Goal: Task Accomplishment & Management: Manage account settings

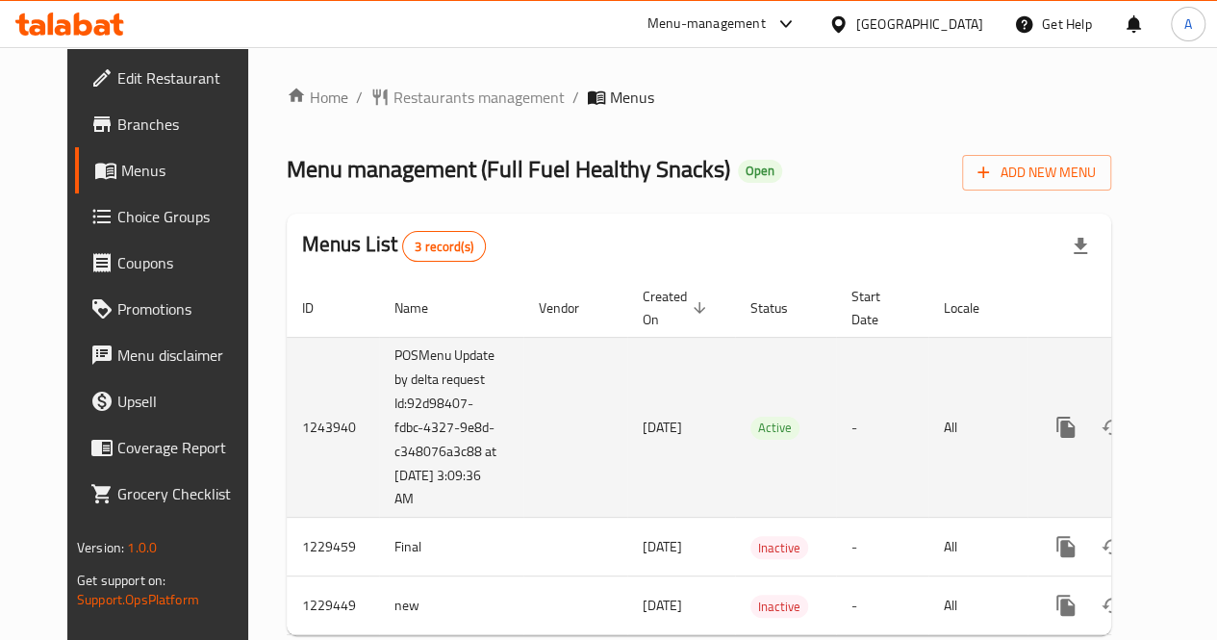
scroll to position [63, 0]
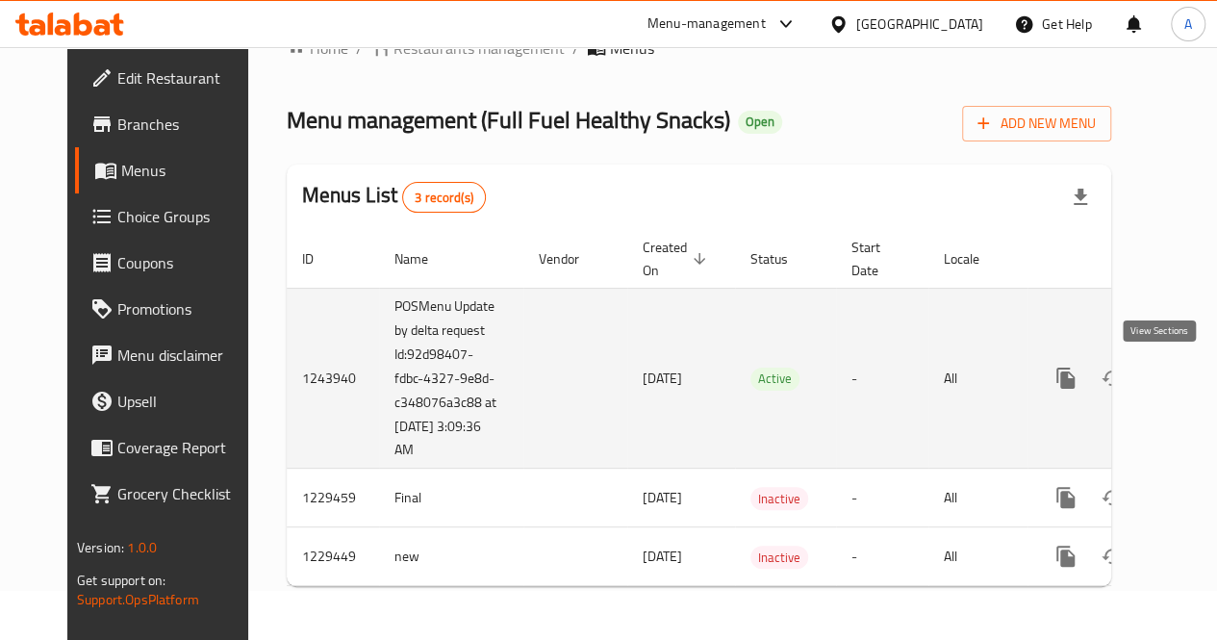
click at [1195, 369] on icon "enhanced table" at bounding box center [1203, 377] width 17 height 17
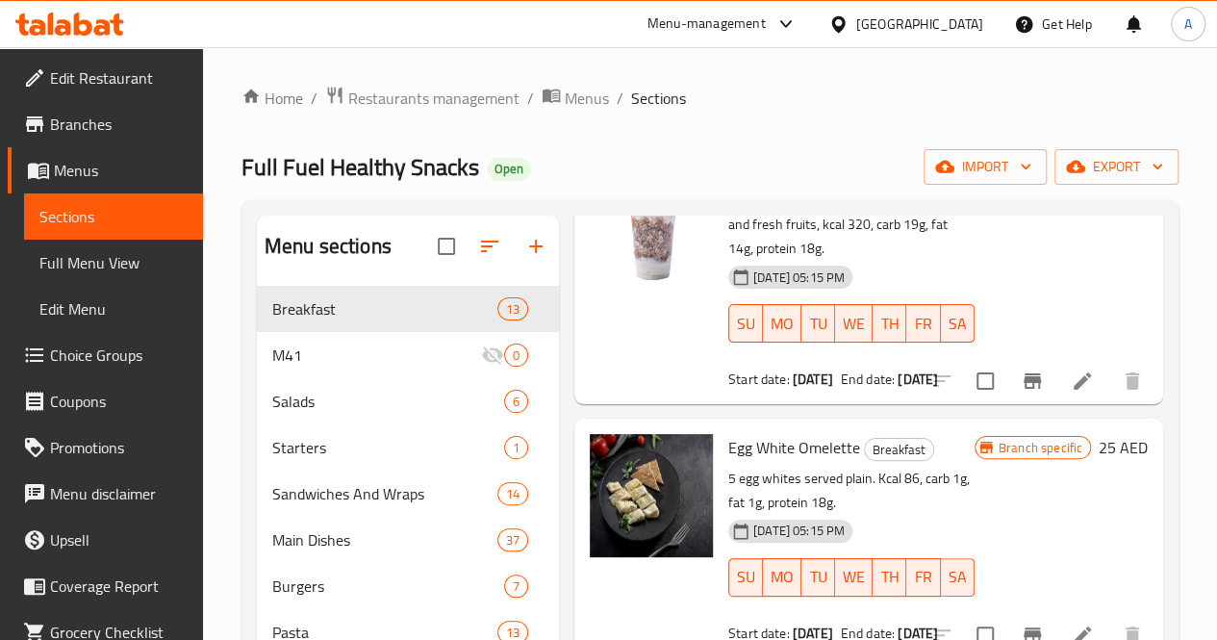
scroll to position [173, 0]
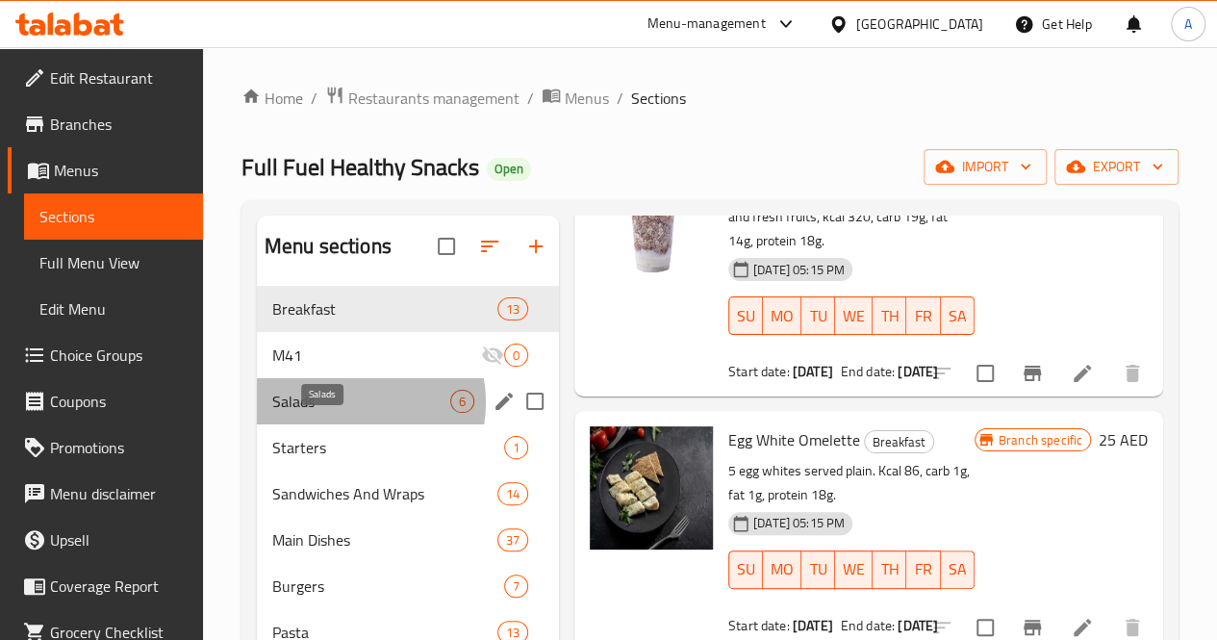
click at [345, 413] on span "Salads" at bounding box center [361, 401] width 178 height 23
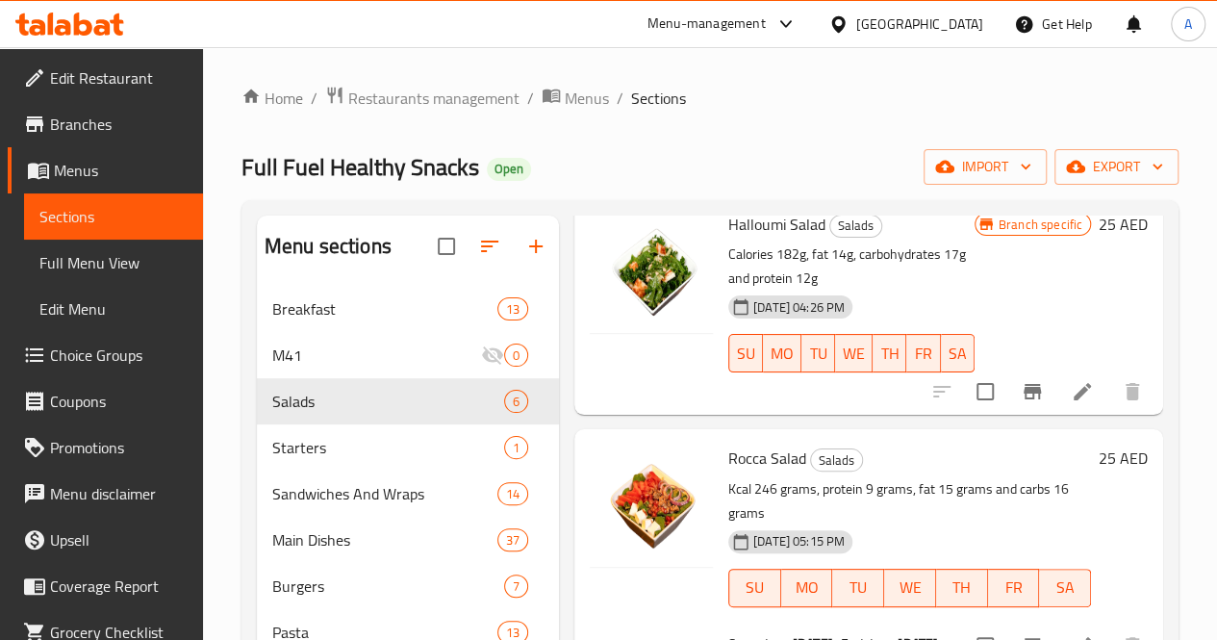
scroll to position [111, 0]
click at [1200, 288] on div "Home / Restaurants management / Menus / Sections Full Fuel Healthy Snacks Open …" at bounding box center [710, 478] width 1014 height 862
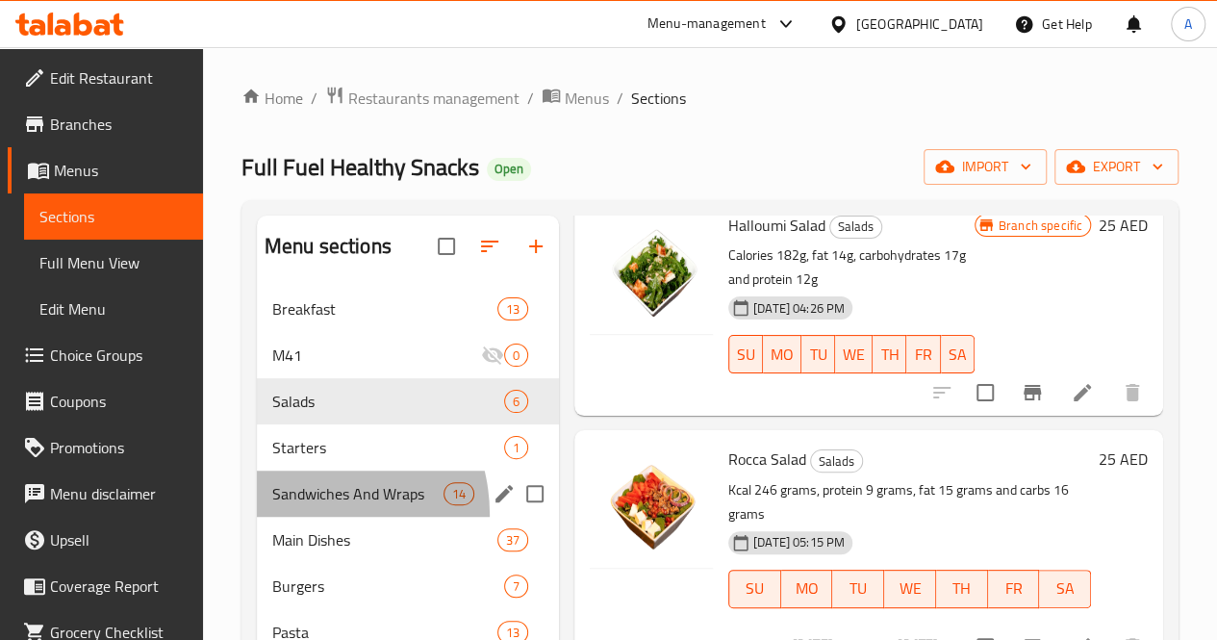
click at [300, 516] on div "Sandwiches And Wraps 14" at bounding box center [408, 493] width 302 height 46
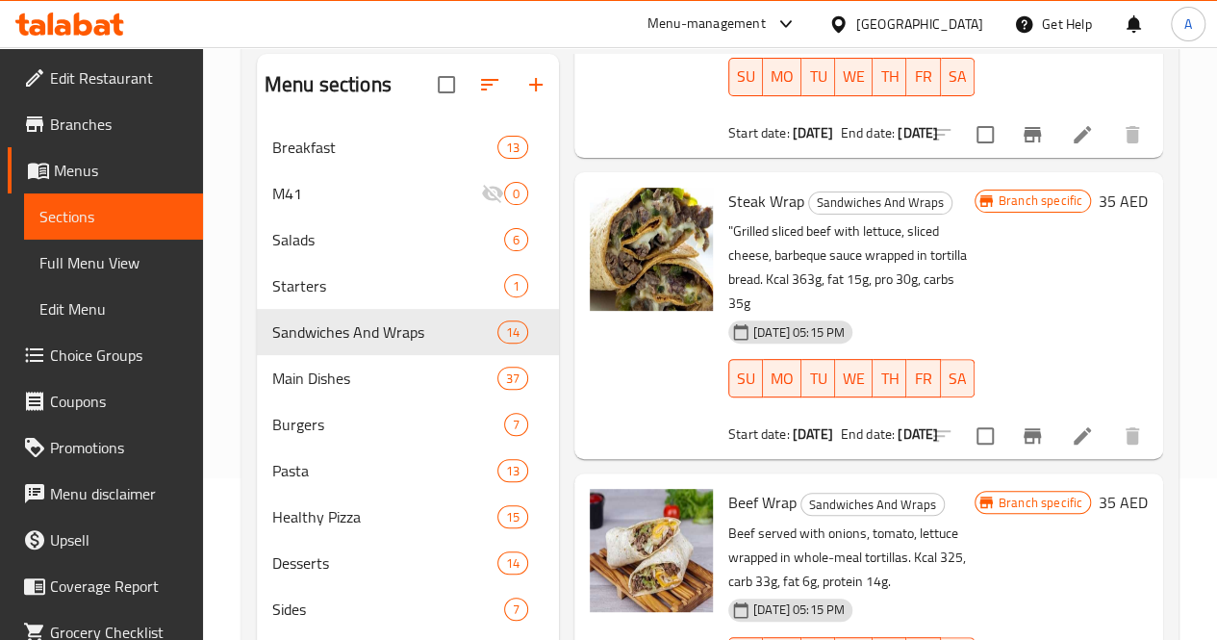
scroll to position [289, 0]
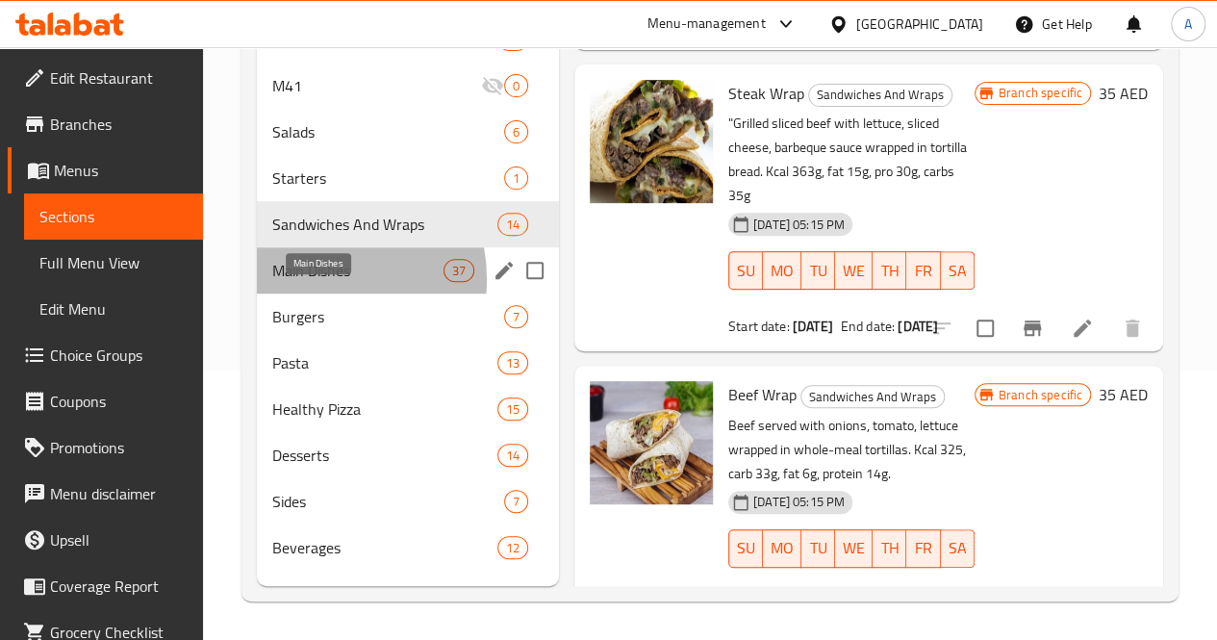
click at [313, 282] on span "Main Dishes" at bounding box center [357, 270] width 171 height 23
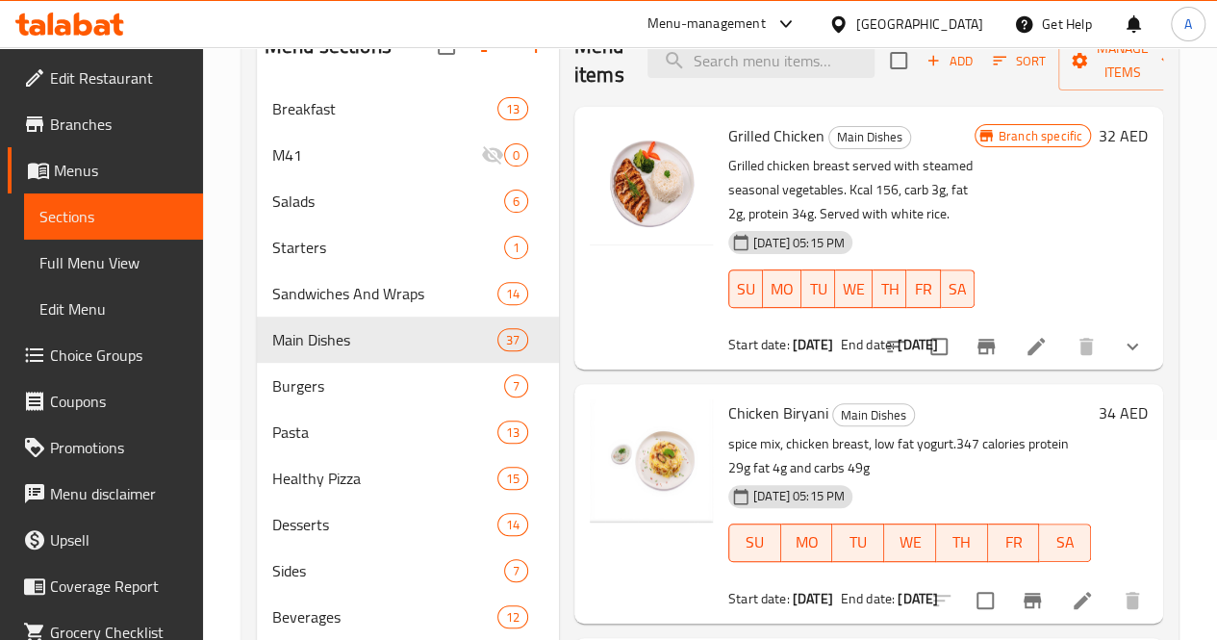
scroll to position [199, 0]
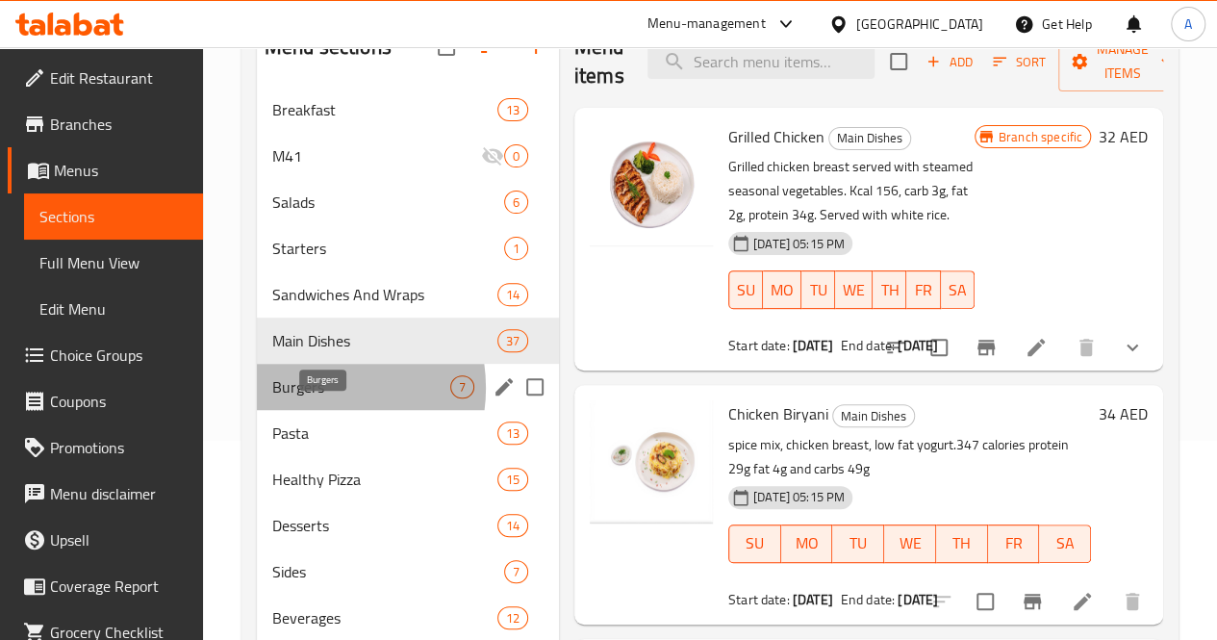
click at [314, 398] on span "Burgers" at bounding box center [361, 386] width 178 height 23
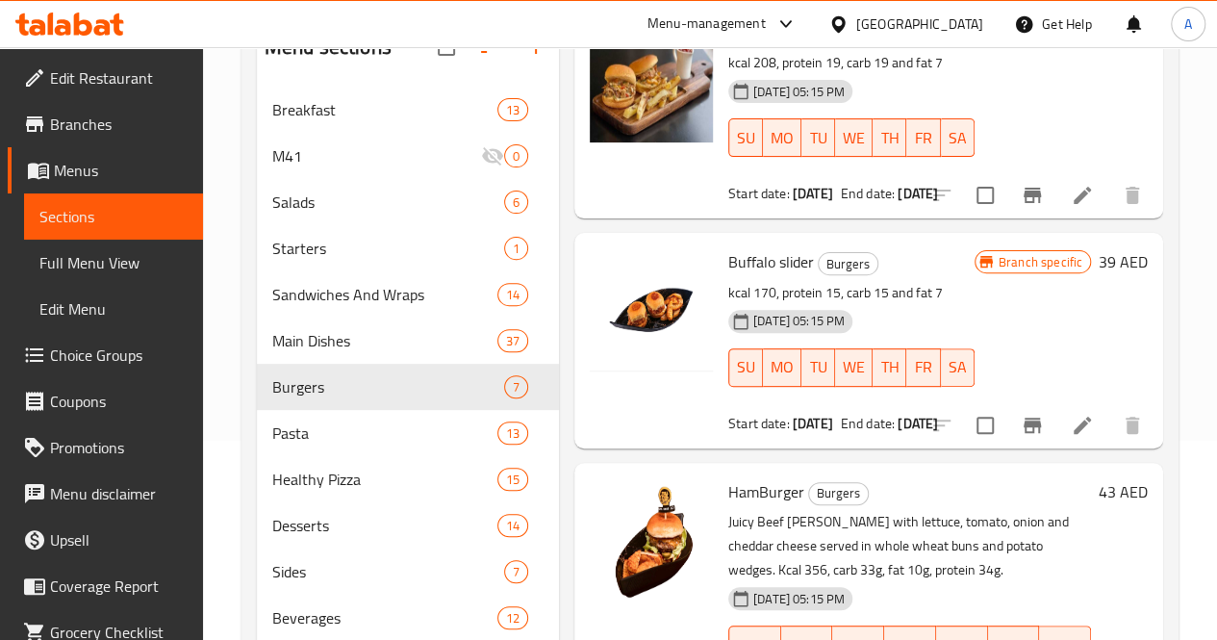
scroll to position [289, 0]
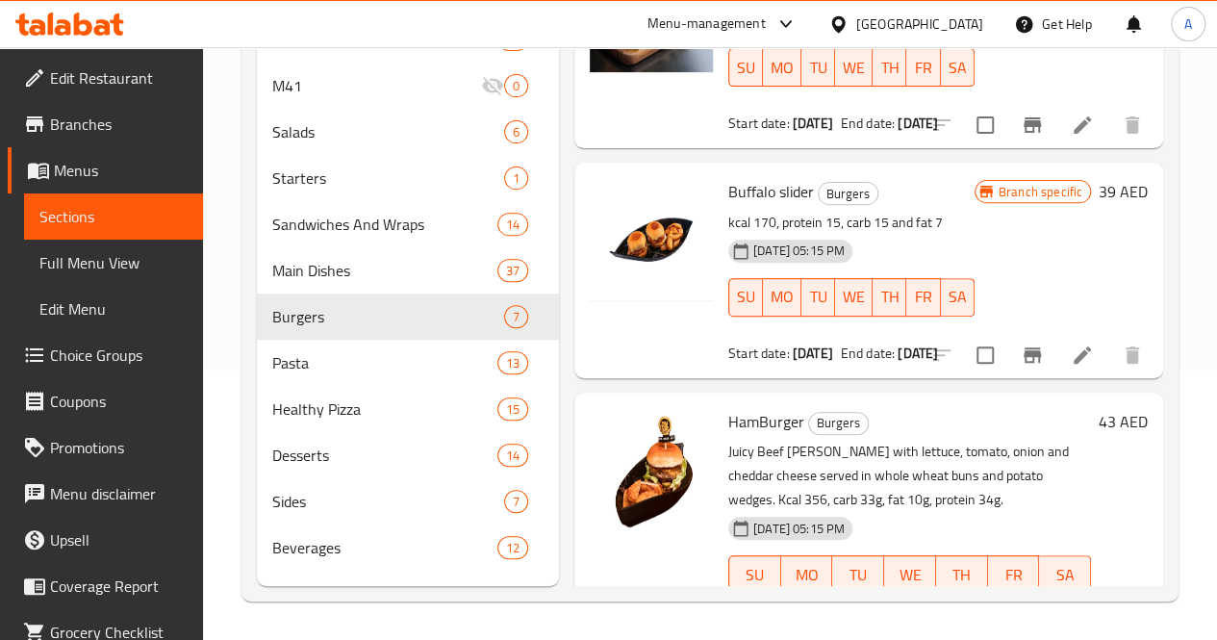
click at [1188, 262] on div "Home / Restaurants management / Menus / Sections Full Fuel Healthy Snacks Open …" at bounding box center [710, 209] width 1014 height 862
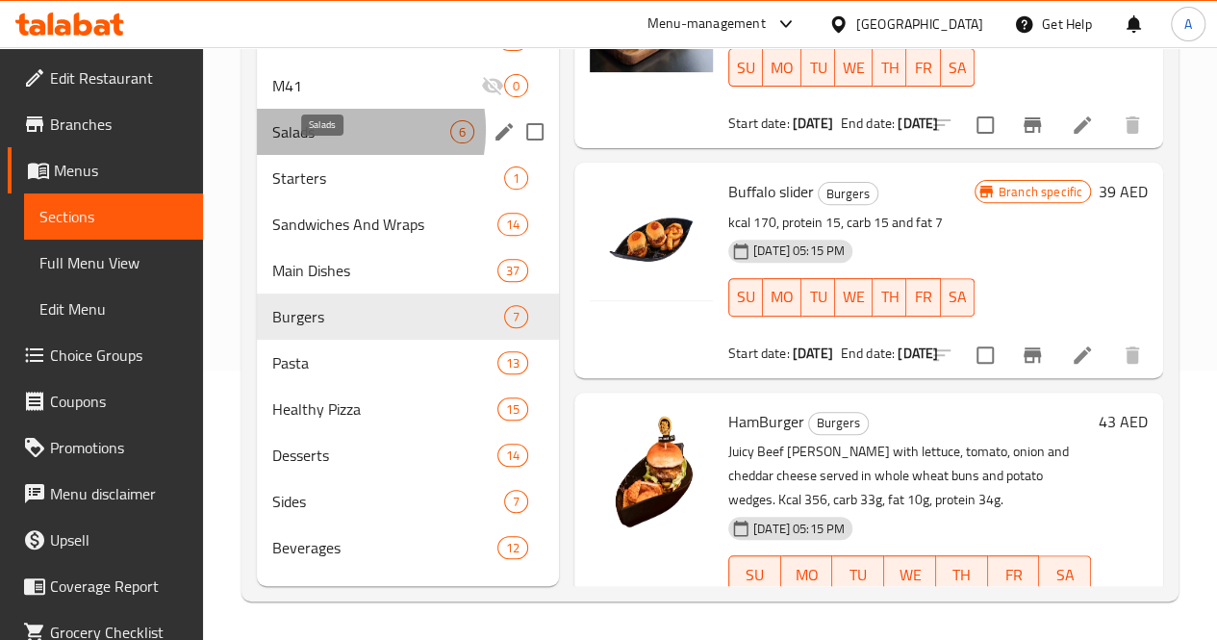
click at [333, 138] on span "Salads" at bounding box center [361, 131] width 178 height 23
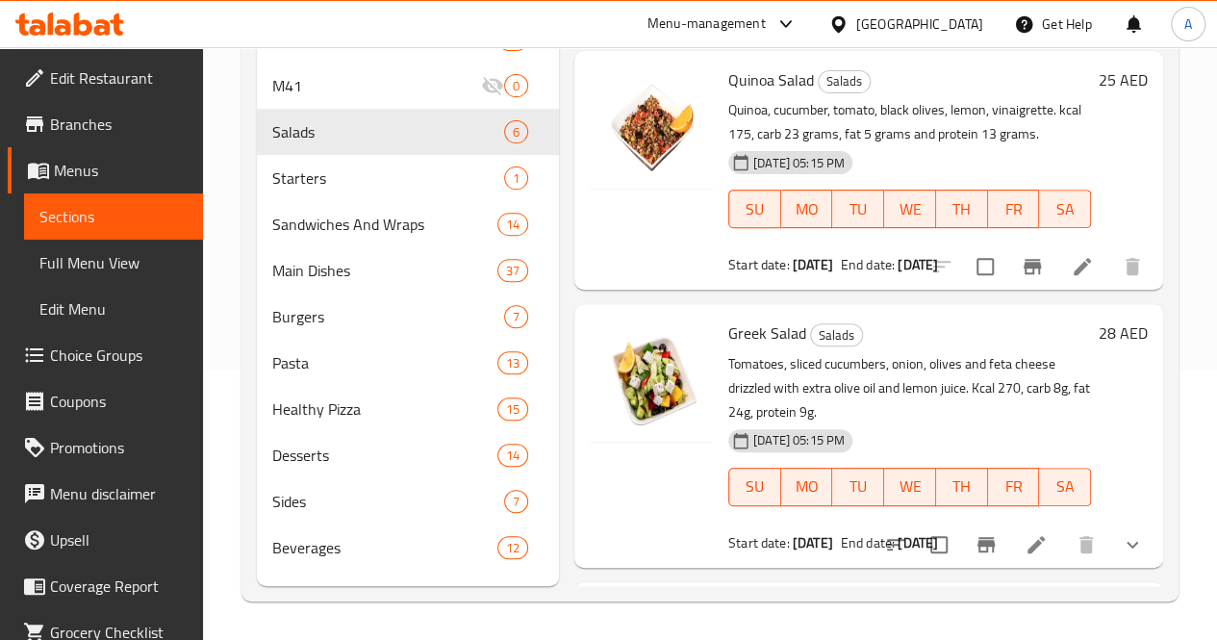
scroll to position [473, 0]
click at [1207, 332] on div "Home / Restaurants management / Menus / Sections Full Fuel Healthy Snacks Open …" at bounding box center [710, 209] width 1014 height 862
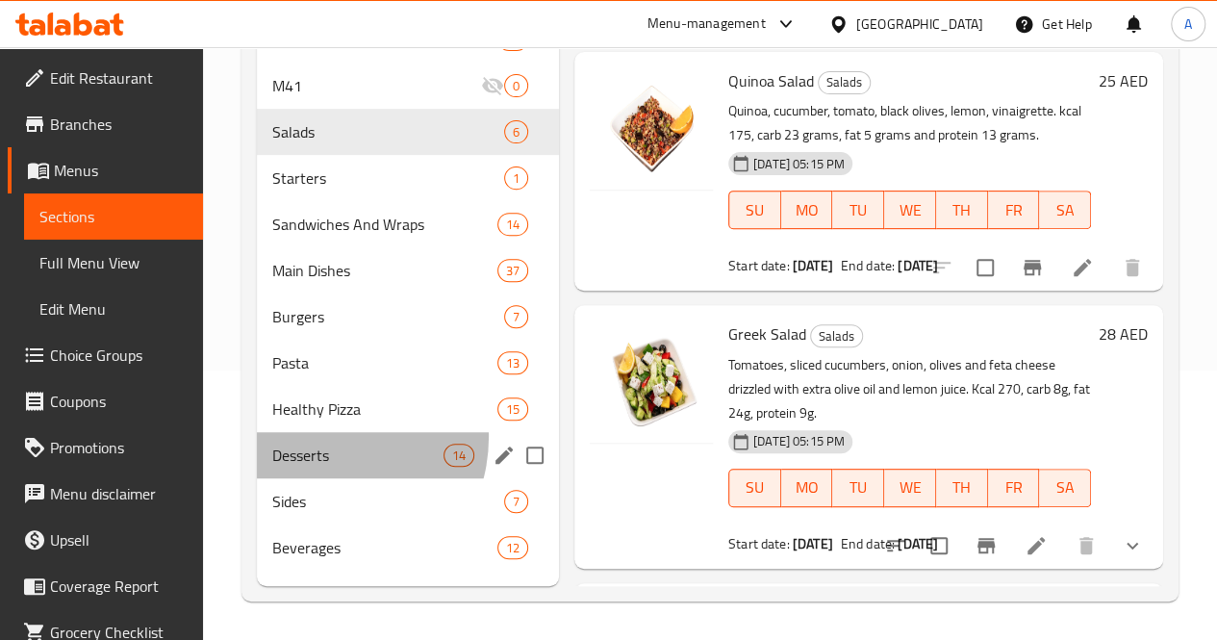
click at [320, 445] on div "Desserts 14" at bounding box center [408, 455] width 302 height 46
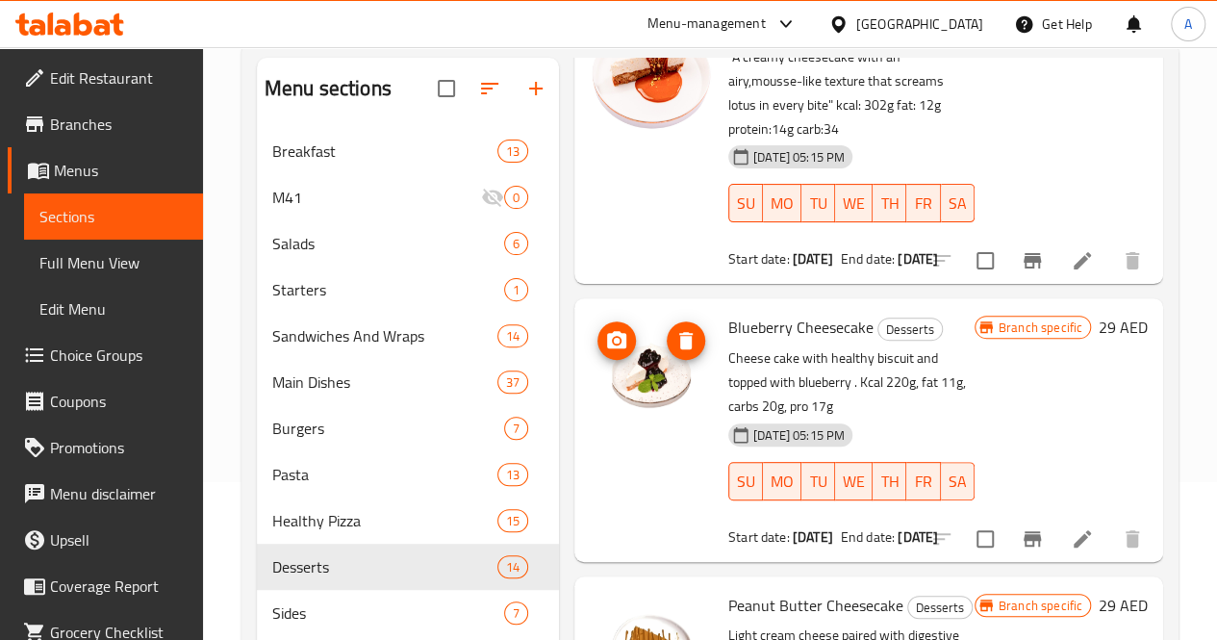
scroll to position [2987, 0]
click at [1198, 357] on div "Home / Restaurants management / Menus / Sections Full Fuel Healthy Snacks Open …" at bounding box center [710, 320] width 1014 height 862
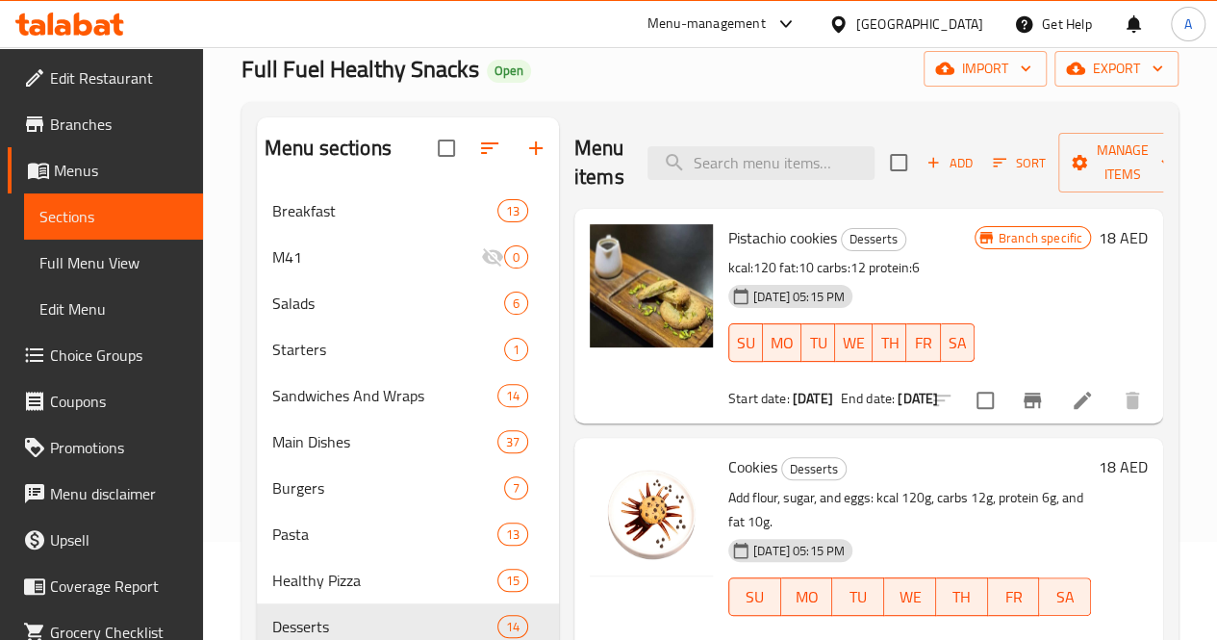
scroll to position [90, 0]
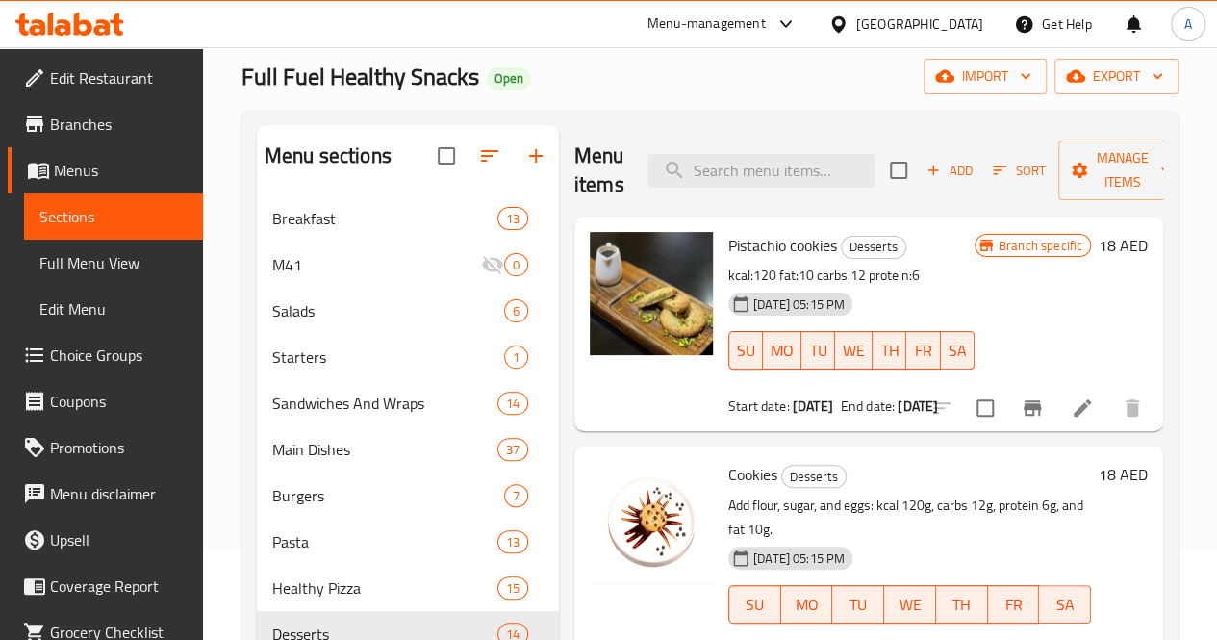
click at [1192, 360] on div "Home / Restaurants management / Menus / Sections Full Fuel Healthy Snacks Open …" at bounding box center [710, 388] width 1014 height 862
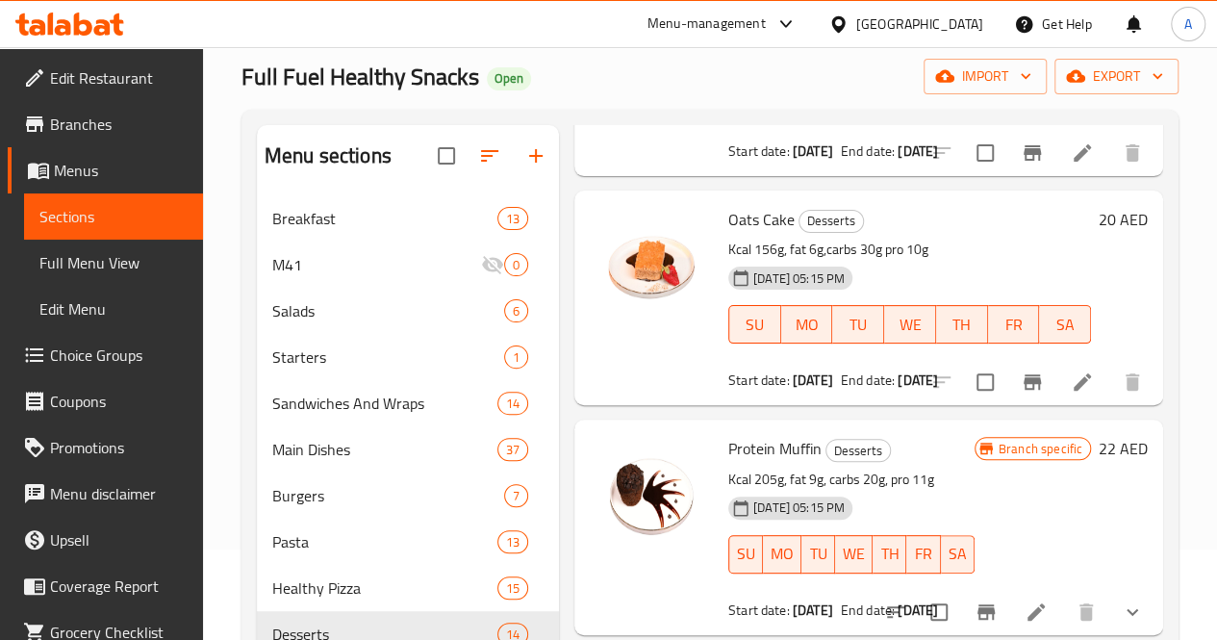
scroll to position [511, 0]
click at [1177, 392] on div "Menu sections Breakfast 13 M41 0 Salads 6 Starters 1 Sandwiches And Wraps 14 Ma…" at bounding box center [709, 445] width 937 height 670
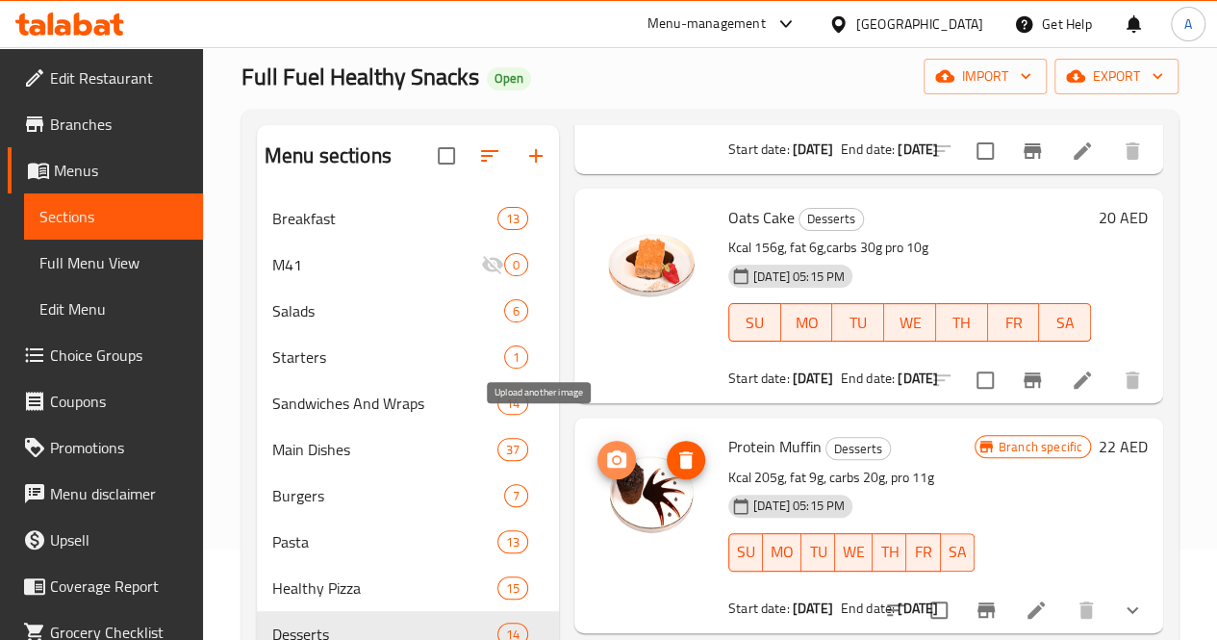
click at [605, 448] on icon "upload picture" at bounding box center [616, 459] width 23 height 23
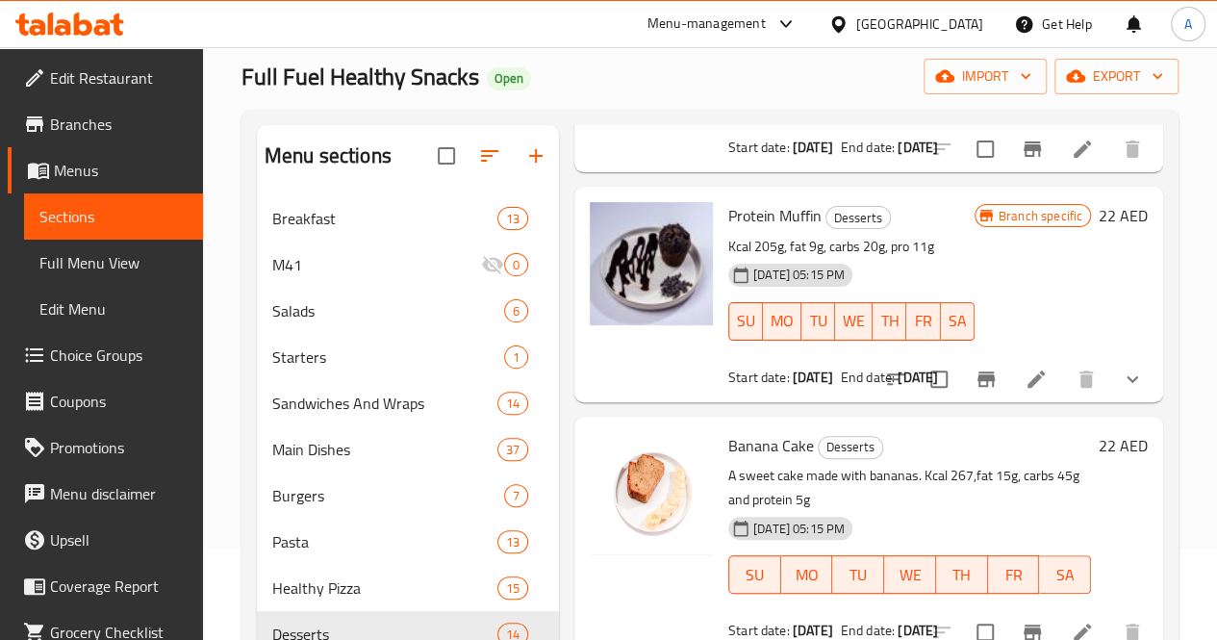
scroll to position [751, 0]
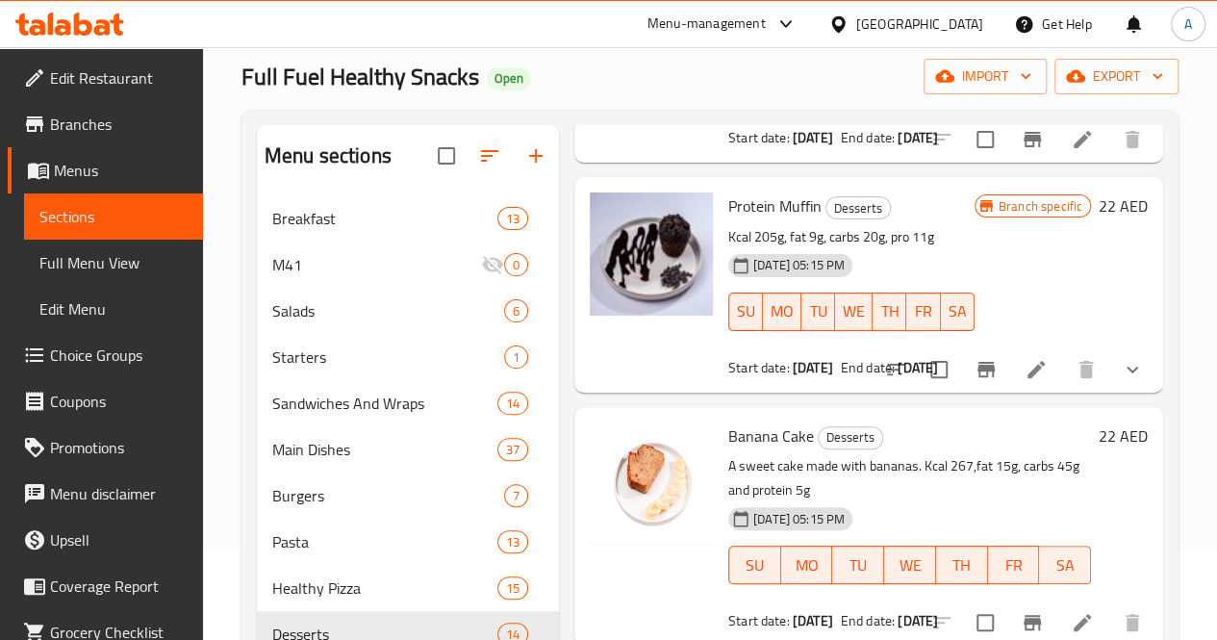
click at [1194, 313] on div "Home / Restaurants management / Menus / Sections Full Fuel Healthy Snacks Open …" at bounding box center [710, 388] width 1014 height 862
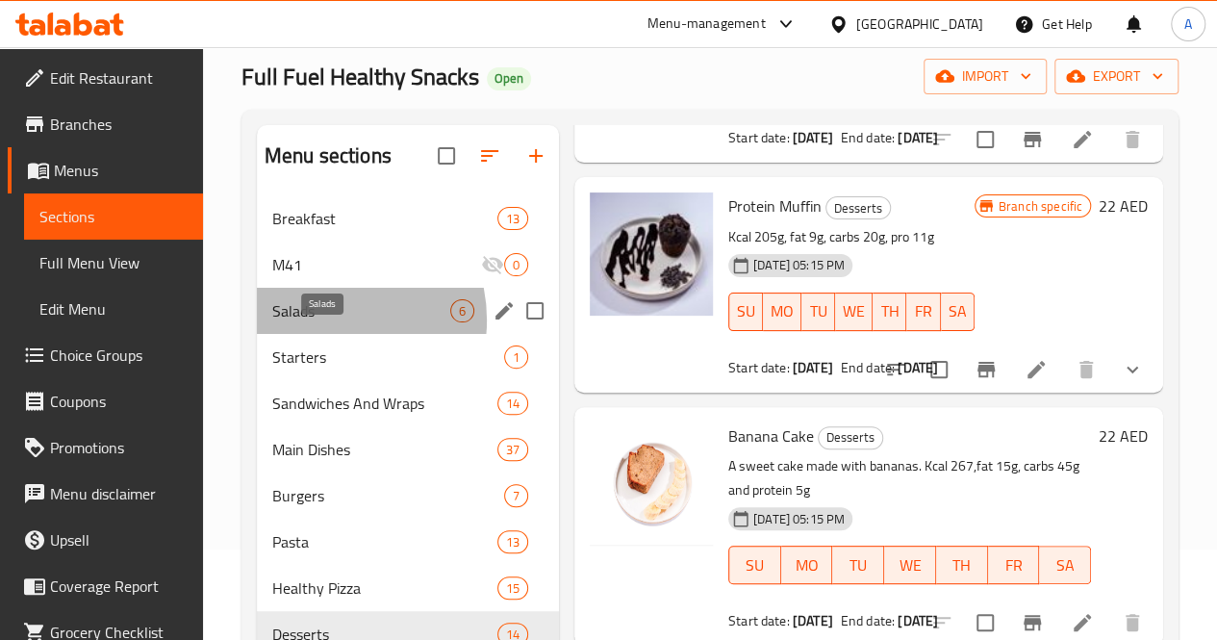
click at [323, 322] on span "Salads" at bounding box center [361, 310] width 178 height 23
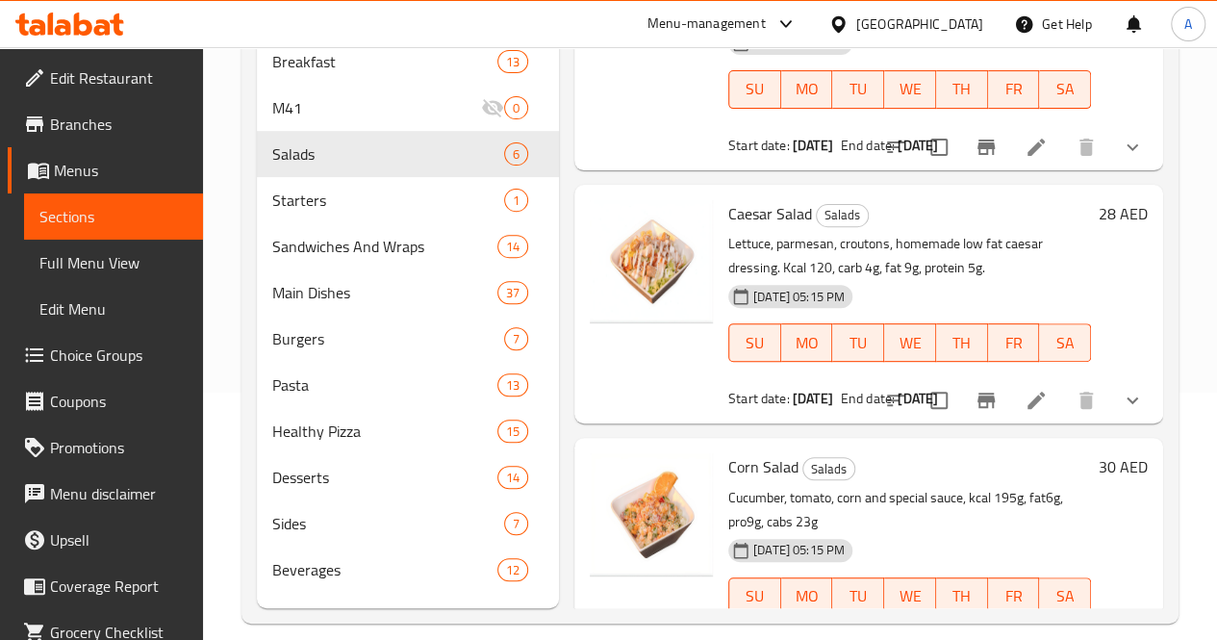
scroll to position [248, 0]
click at [1207, 472] on div "Home / Restaurants management / Menus / Sections Full Fuel Healthy Snacks Open …" at bounding box center [710, 230] width 1014 height 862
click at [1200, 430] on div "Home / Restaurants management / Menus / Sections Full Fuel Healthy Snacks Open …" at bounding box center [710, 230] width 1014 height 862
click at [605, 467] on icon "upload picture" at bounding box center [616, 478] width 23 height 23
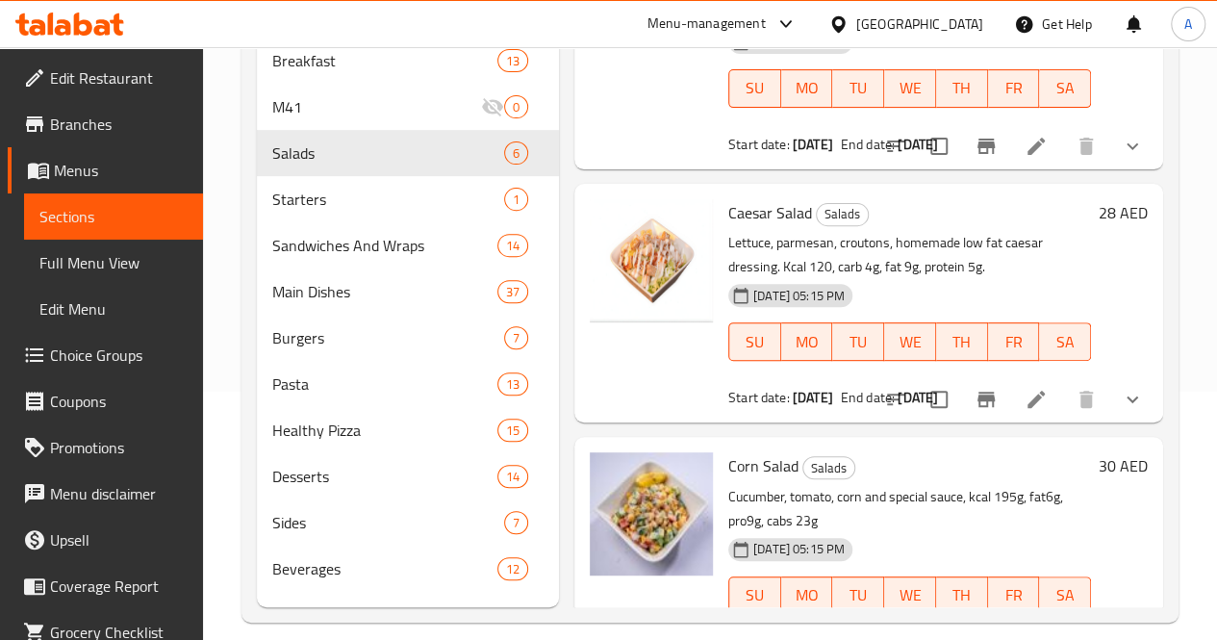
click at [1183, 357] on div "Home / Restaurants management / Menus / Sections Full Fuel Healthy Snacks Open …" at bounding box center [710, 230] width 1014 height 862
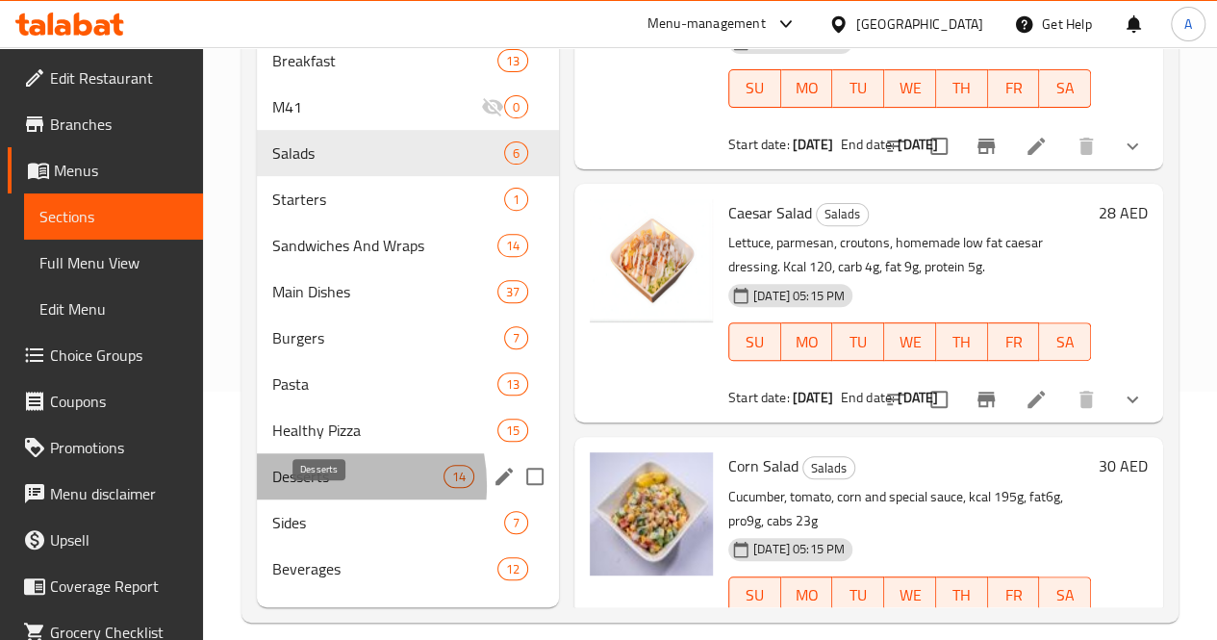
click at [309, 488] on span "Desserts" at bounding box center [357, 476] width 171 height 23
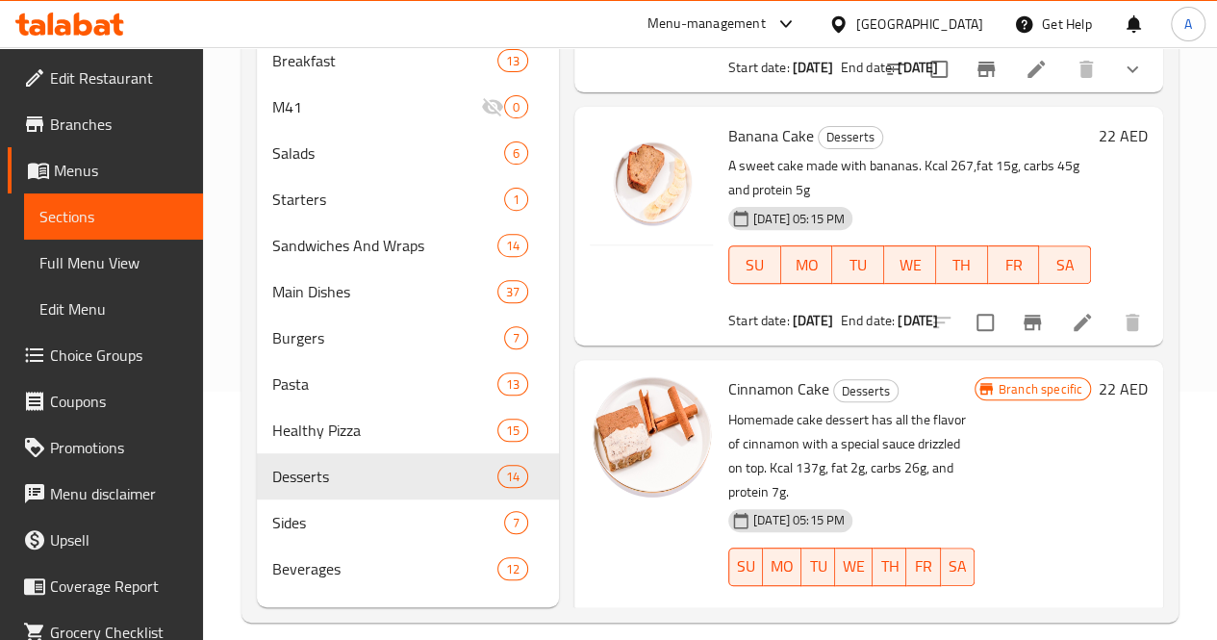
click at [1208, 478] on div "Home / Restaurants management / Menus / Sections Full Fuel Healthy Snacks Open …" at bounding box center [710, 230] width 1014 height 862
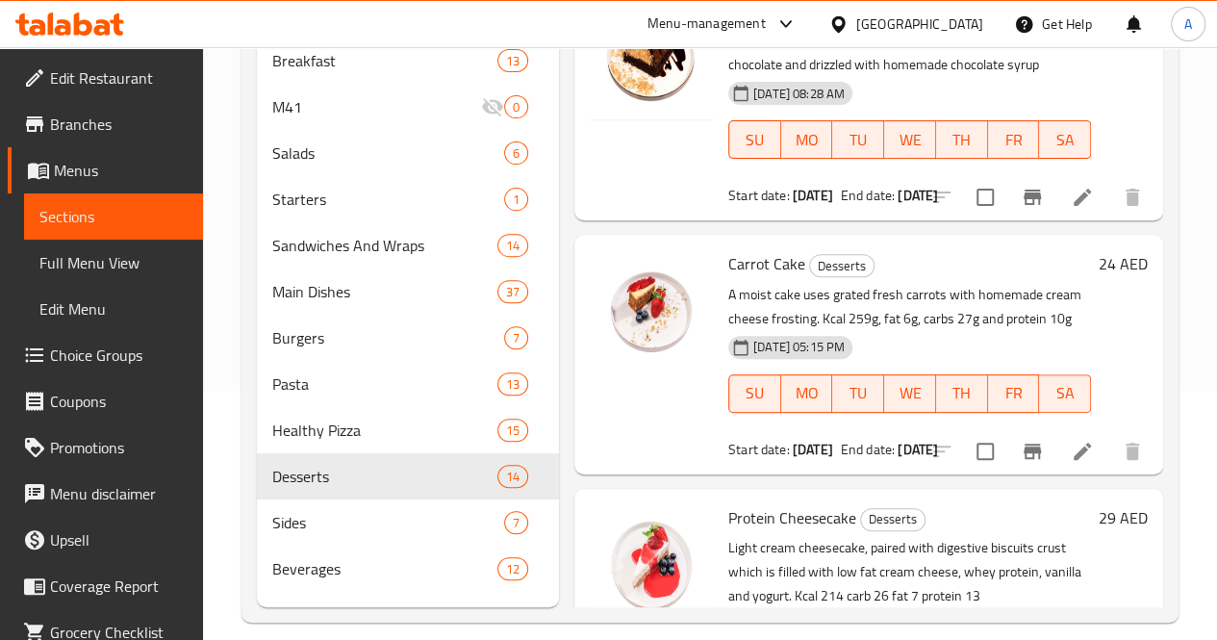
scroll to position [1577, 0]
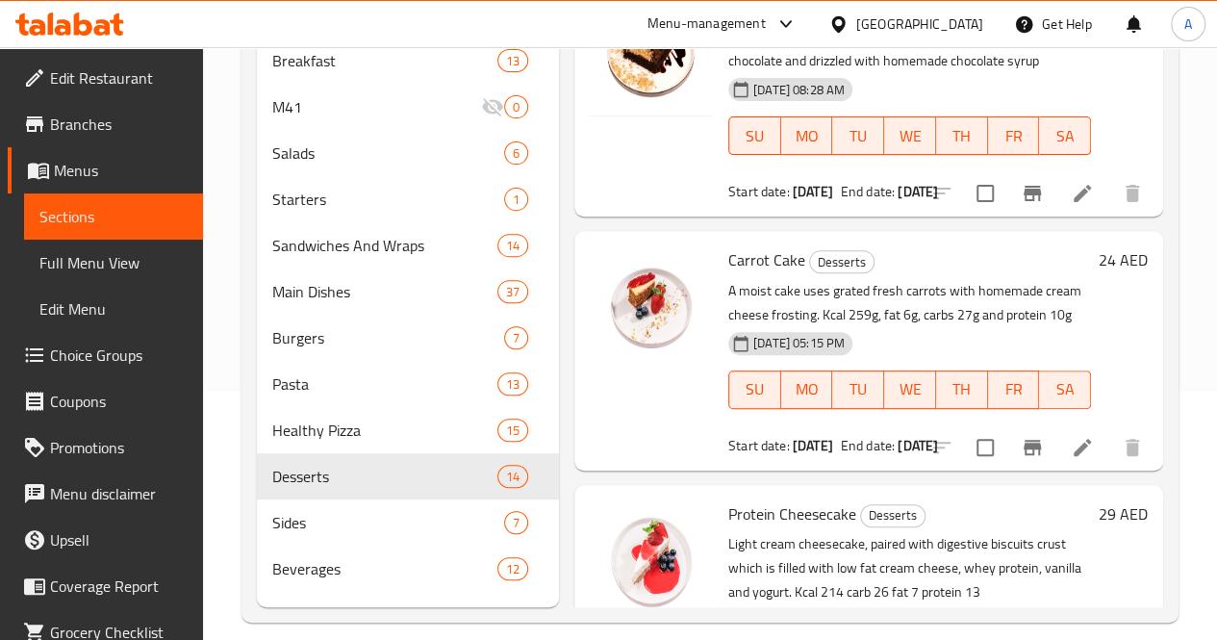
click at [1186, 533] on div "Home / Restaurants management / Menus / Sections Full Fuel Healthy Snacks Open …" at bounding box center [710, 230] width 1014 height 862
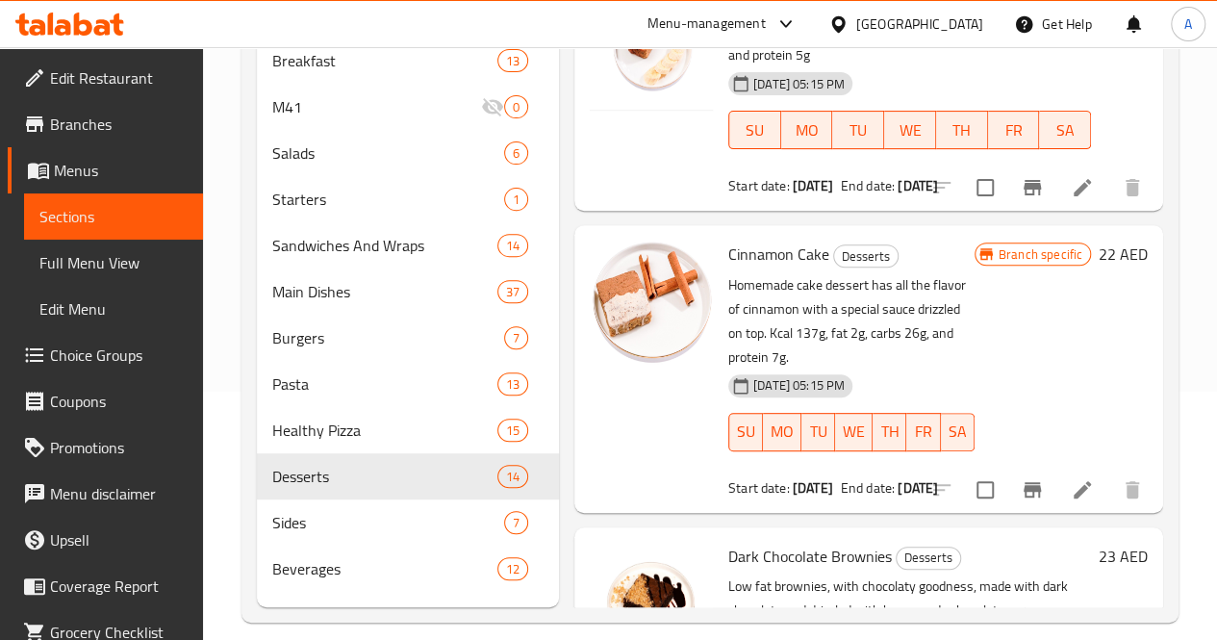
scroll to position [1027, 0]
click at [1198, 444] on div "Home / Restaurants management / Menus / Sections Full Fuel Healthy Snacks Open …" at bounding box center [710, 230] width 1014 height 862
click at [607, 561] on icon "upload picture" at bounding box center [616, 569] width 19 height 17
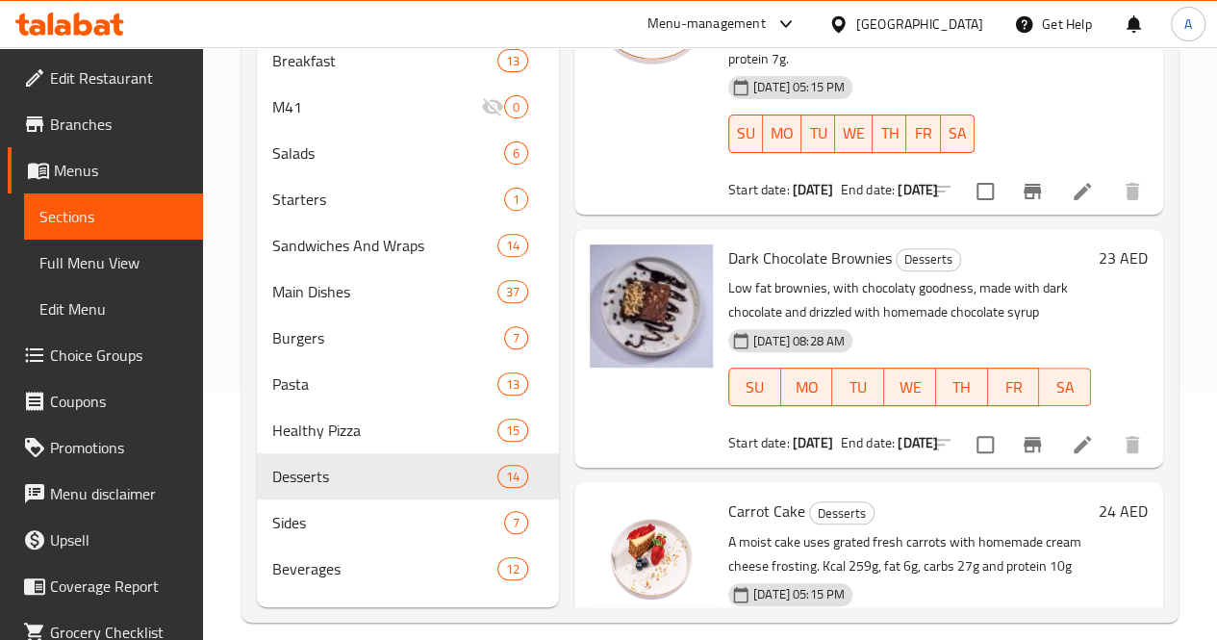
scroll to position [1327, 0]
click at [1214, 554] on div "Home / Restaurants management / Menus / Sections Full Fuel Healthy Snacks Open …" at bounding box center [710, 230] width 1014 height 862
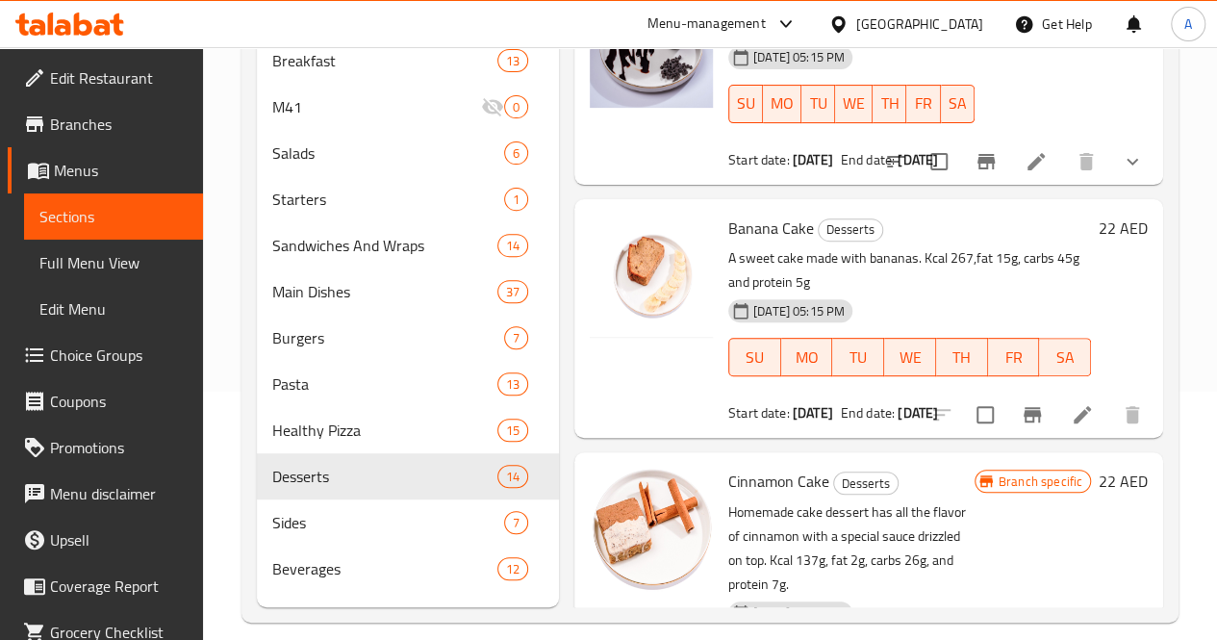
scroll to position [804, 0]
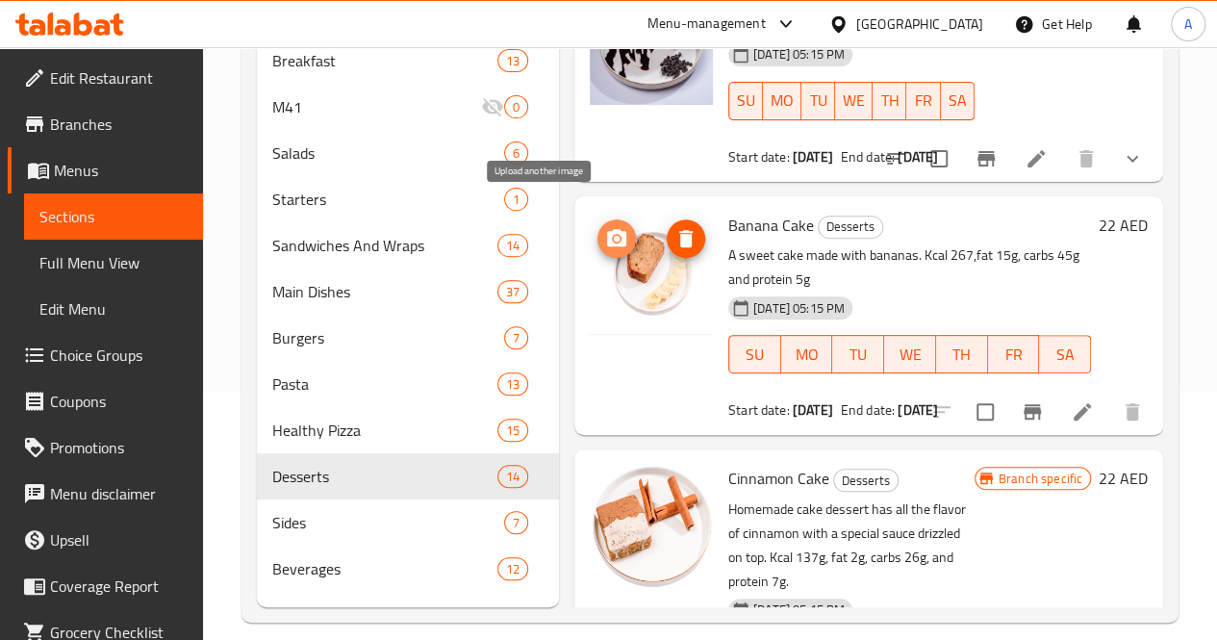
click at [605, 227] on icon "upload picture" at bounding box center [616, 238] width 23 height 23
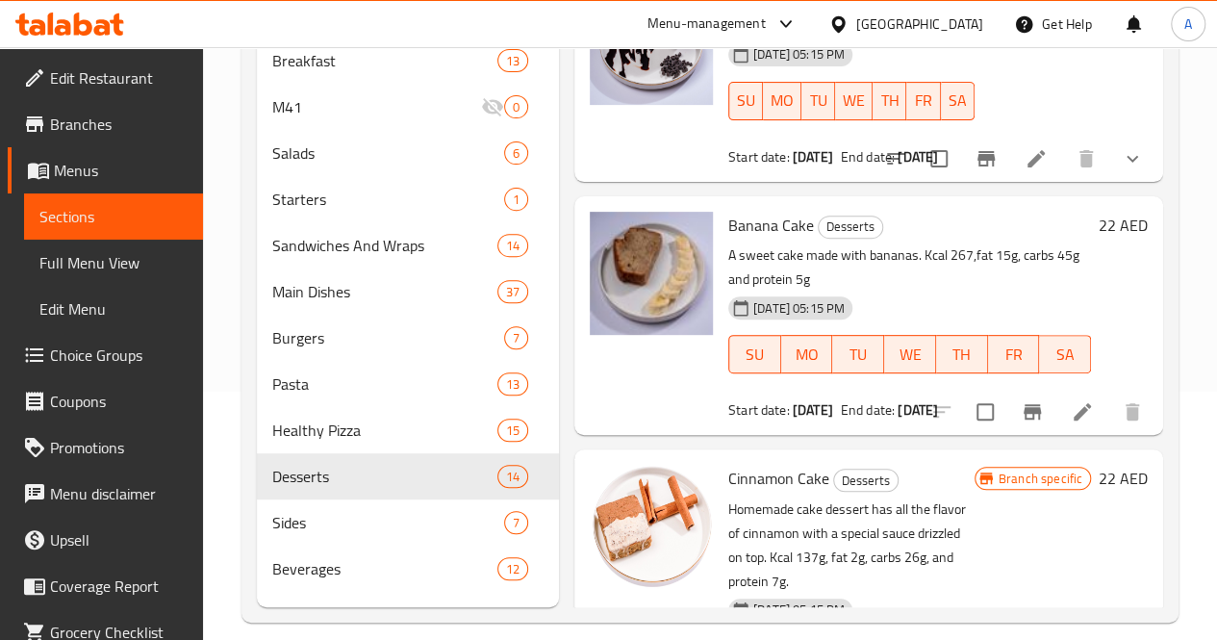
click at [1122, 500] on div "Branch specific 22 AED" at bounding box center [1060, 593] width 173 height 256
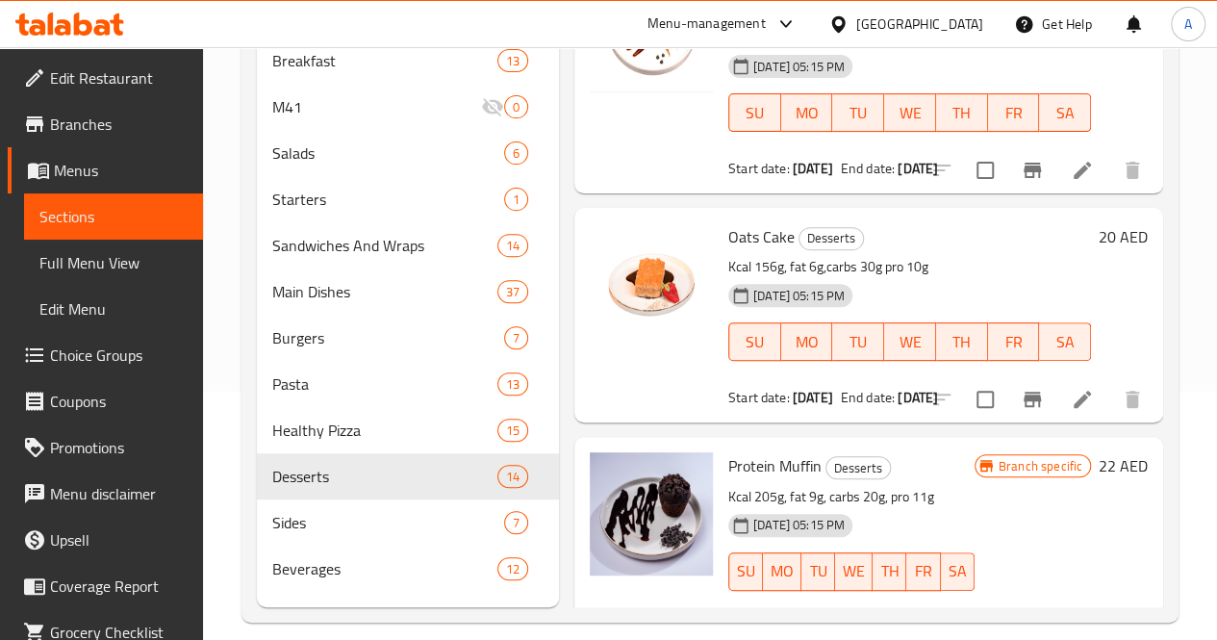
scroll to position [0, 0]
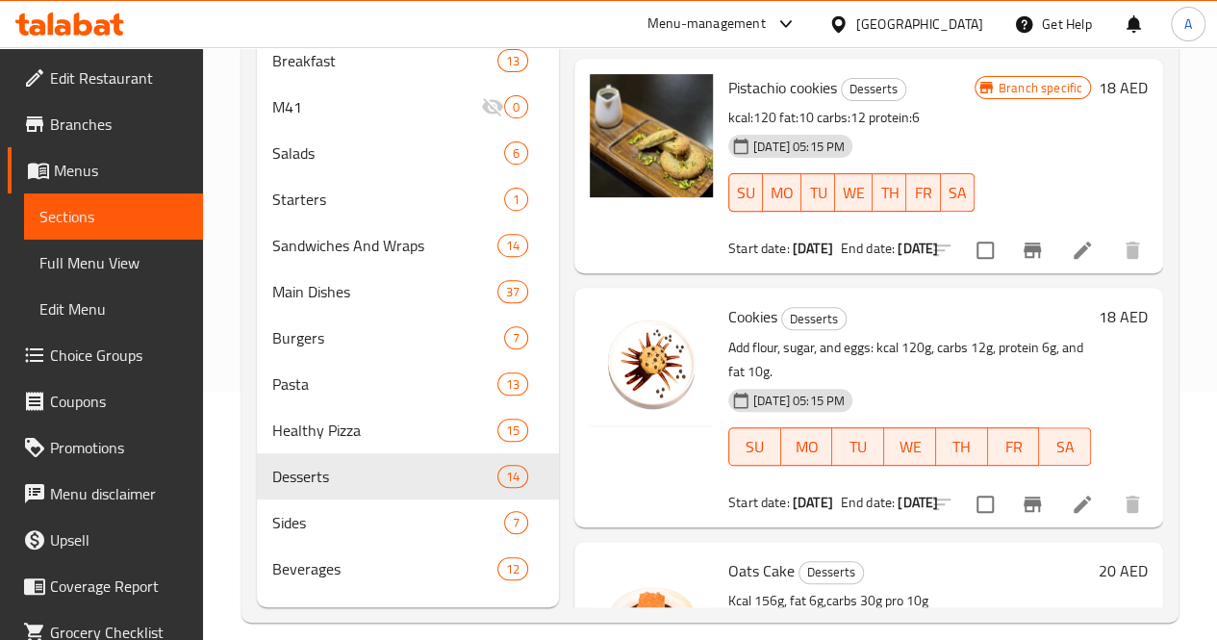
click at [1195, 326] on div "Home / Restaurants management / Menus / Sections Full Fuel Healthy Snacks Open …" at bounding box center [710, 230] width 1014 height 862
click at [605, 325] on icon "upload picture" at bounding box center [616, 329] width 23 height 23
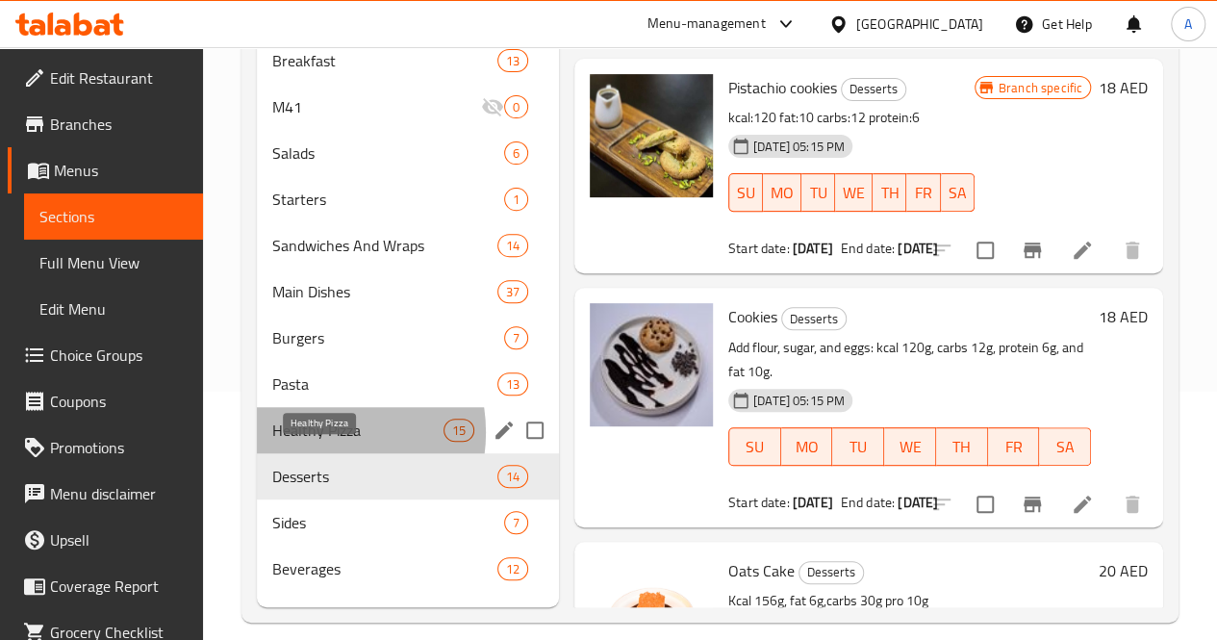
click at [314, 441] on span "Healthy Pizza" at bounding box center [357, 429] width 171 height 23
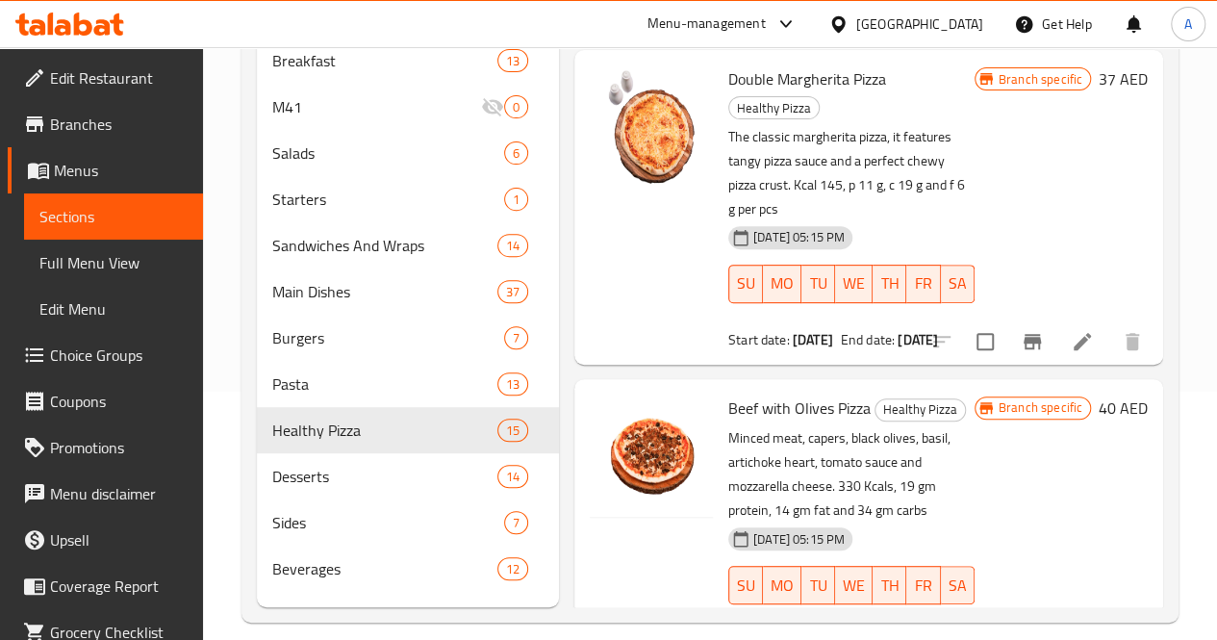
scroll to position [289, 0]
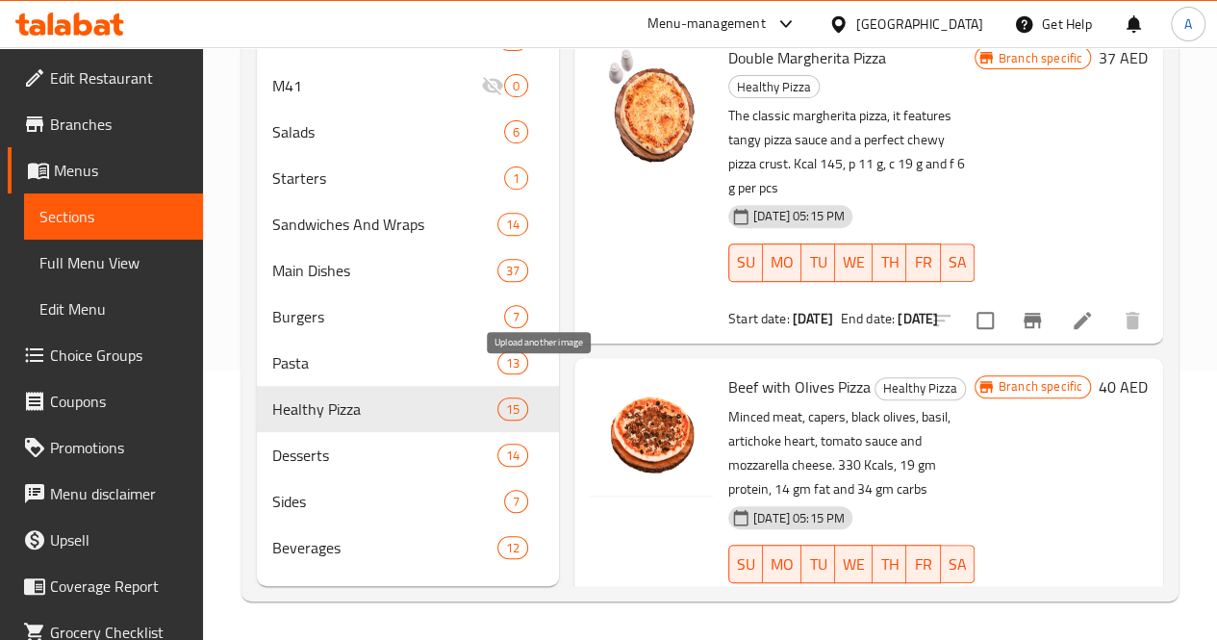
click at [1193, 539] on div "Home / Restaurants management / Menus / Sections Full Fuel Healthy Snacks Open …" at bounding box center [710, 209] width 1014 height 862
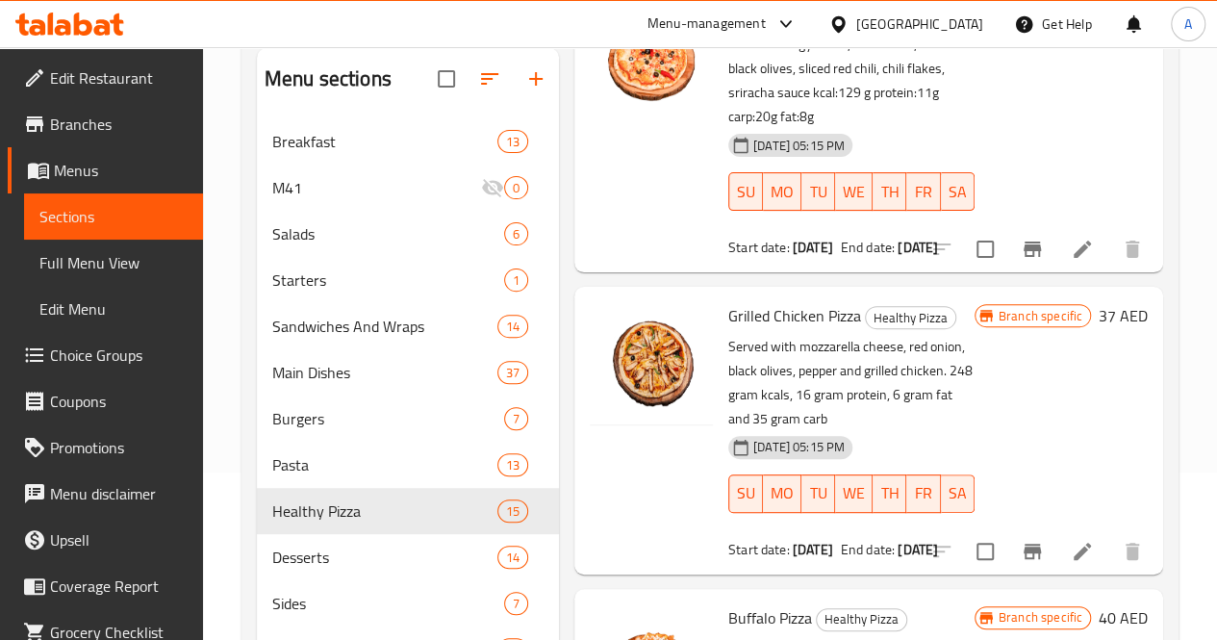
scroll to position [676, 0]
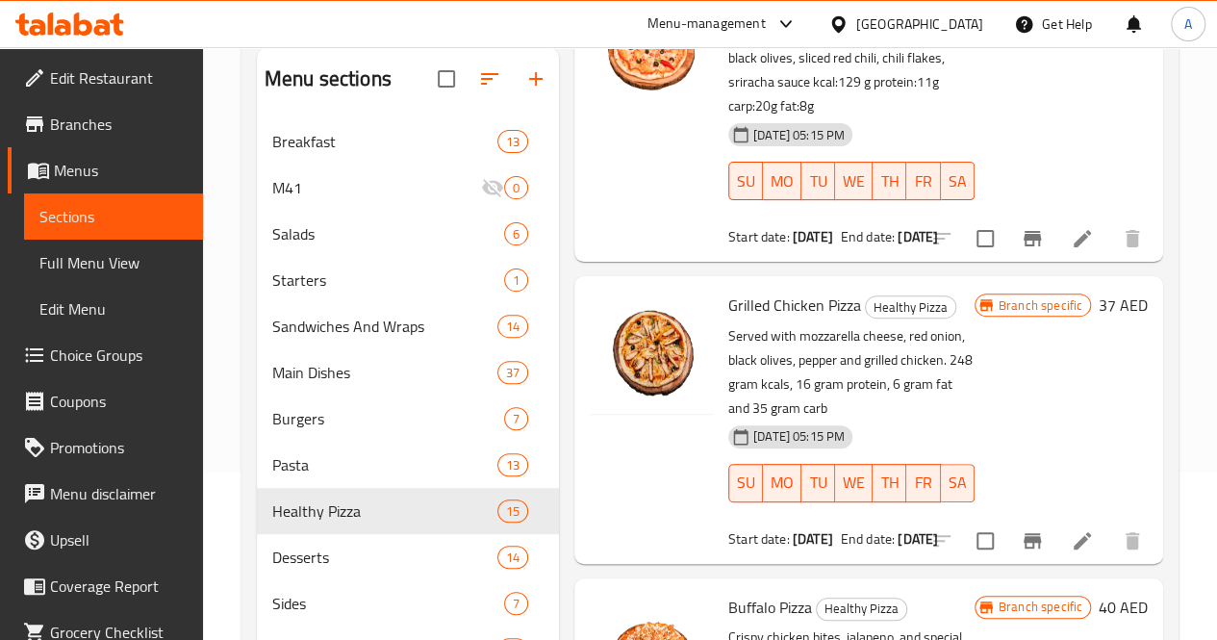
click at [1209, 543] on div "Home / Restaurants management / Menus / Sections Full Fuel Healthy Snacks Open …" at bounding box center [710, 311] width 1014 height 862
click at [607, 309] on icon "upload picture" at bounding box center [616, 317] width 19 height 17
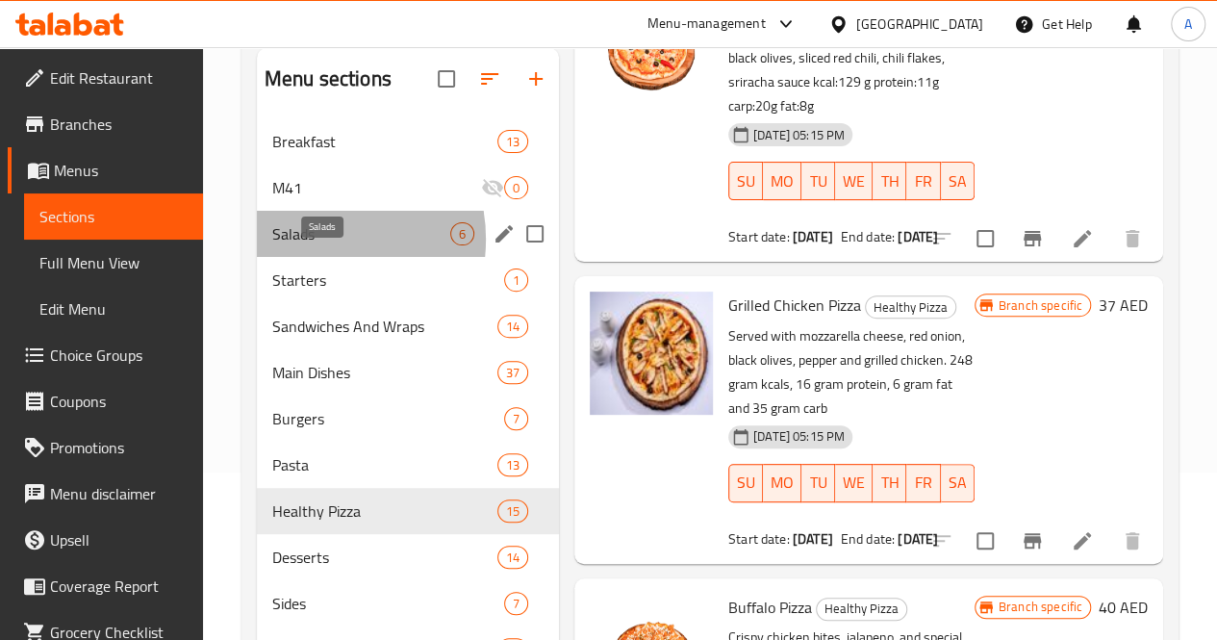
click at [310, 245] on span "Salads" at bounding box center [361, 233] width 178 height 23
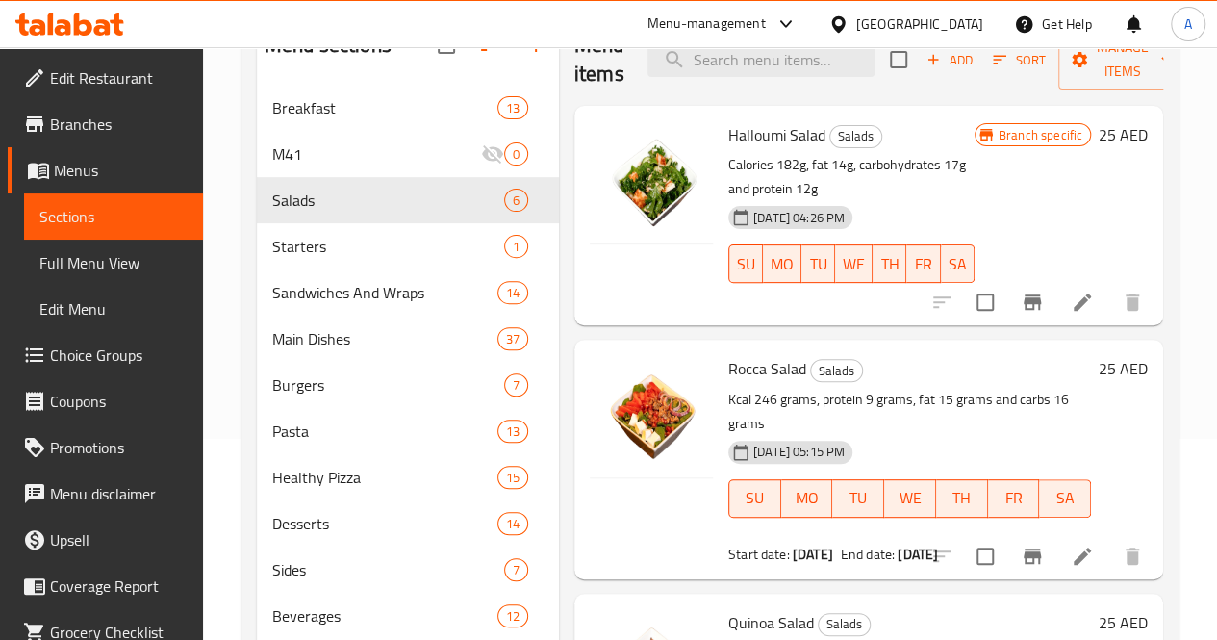
scroll to position [200, 0]
click at [4, 15] on div at bounding box center [69, 24] width 139 height 38
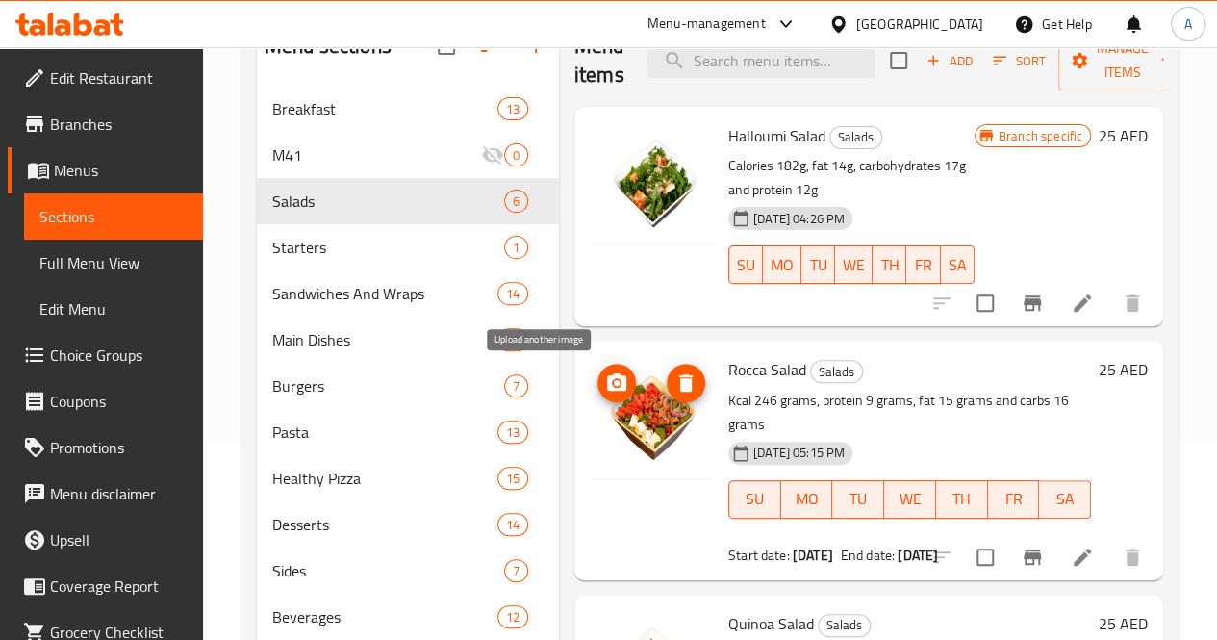
click at [605, 381] on icon "upload picture" at bounding box center [616, 382] width 23 height 23
click at [605, 386] on icon "upload picture" at bounding box center [616, 382] width 23 height 23
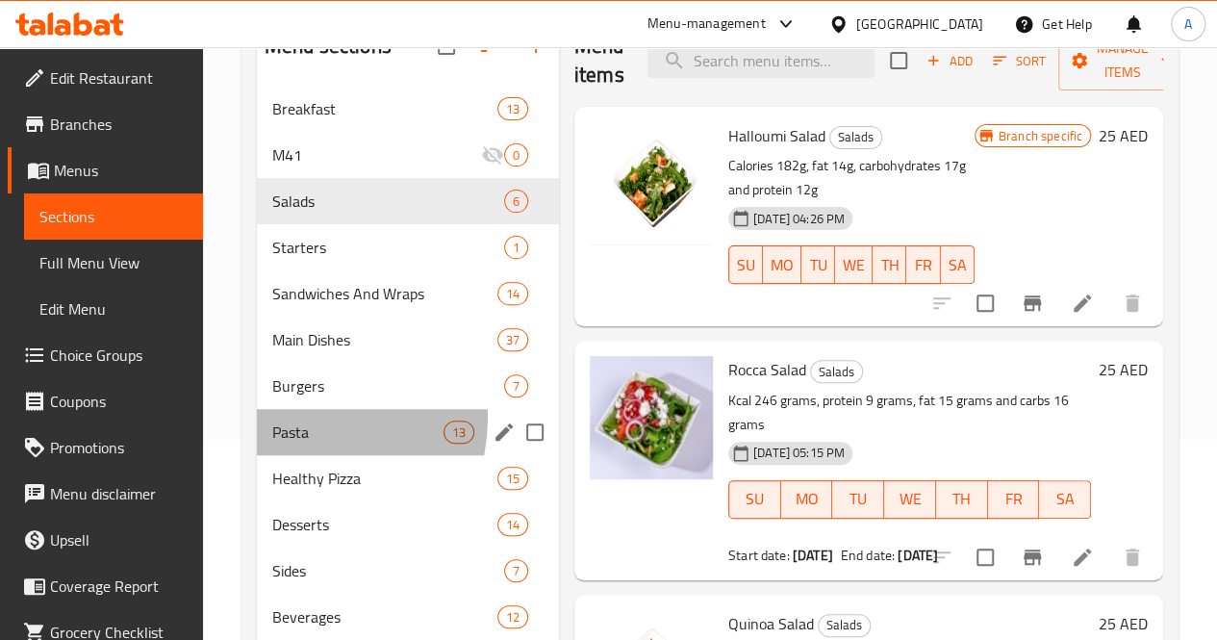
click at [312, 446] on div "Pasta 13" at bounding box center [408, 432] width 302 height 46
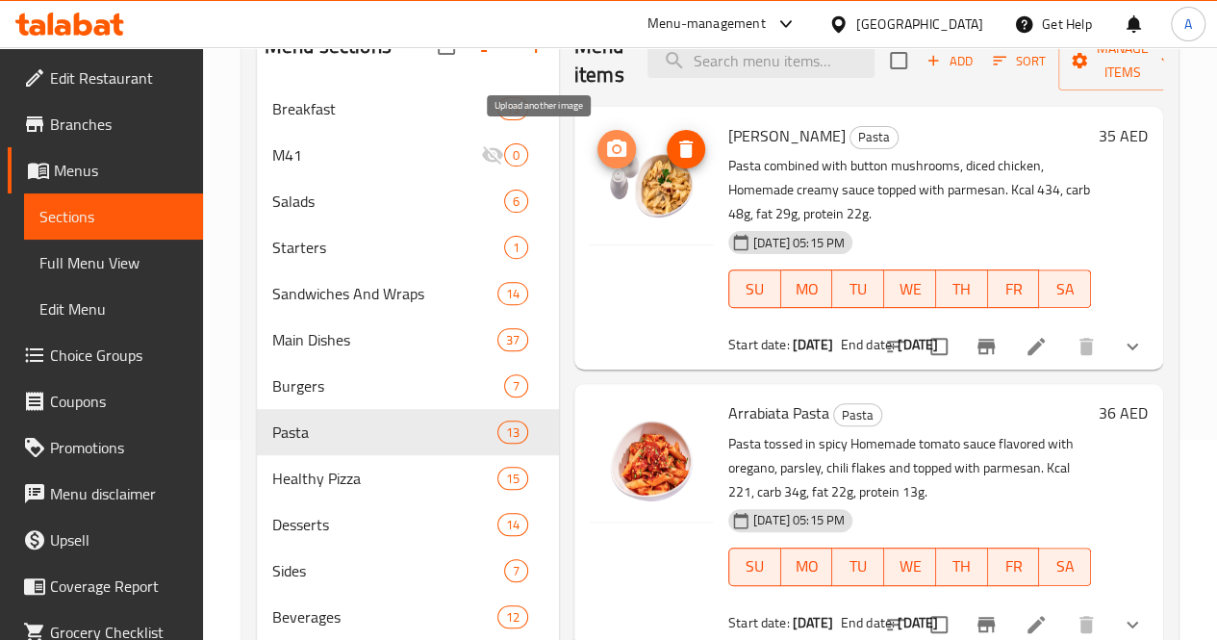
click at [607, 155] on icon "upload picture" at bounding box center [616, 147] width 19 height 17
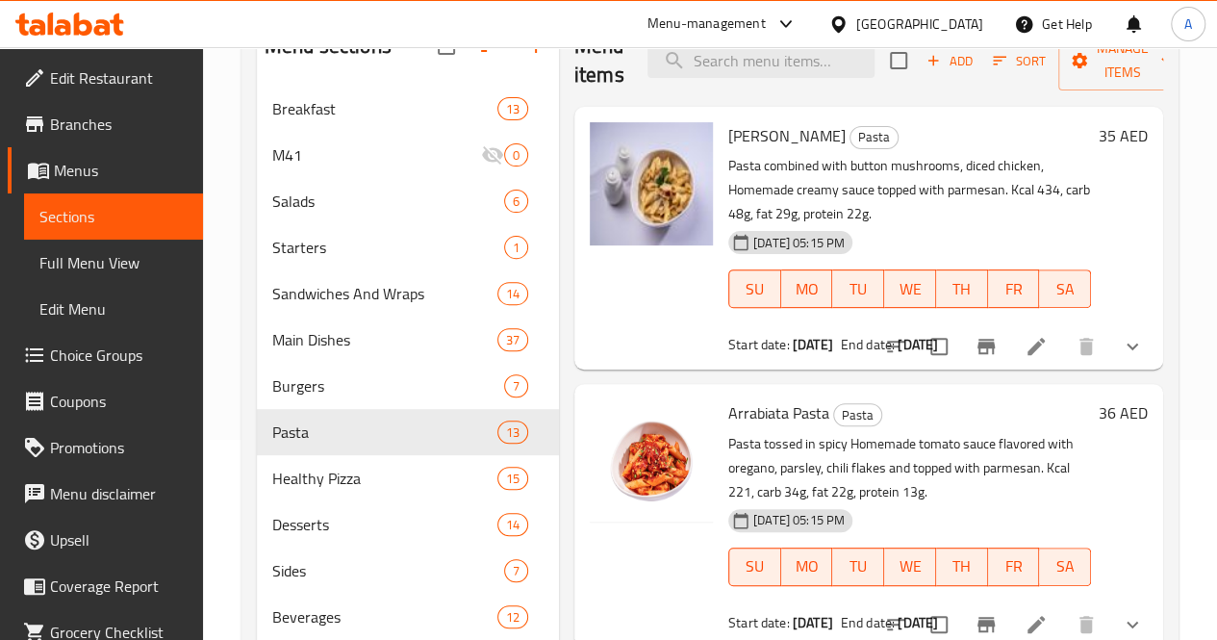
click at [1196, 286] on div "Home / Restaurants management / Menus / Sections Full Fuel Healthy Snacks Open …" at bounding box center [710, 278] width 1014 height 862
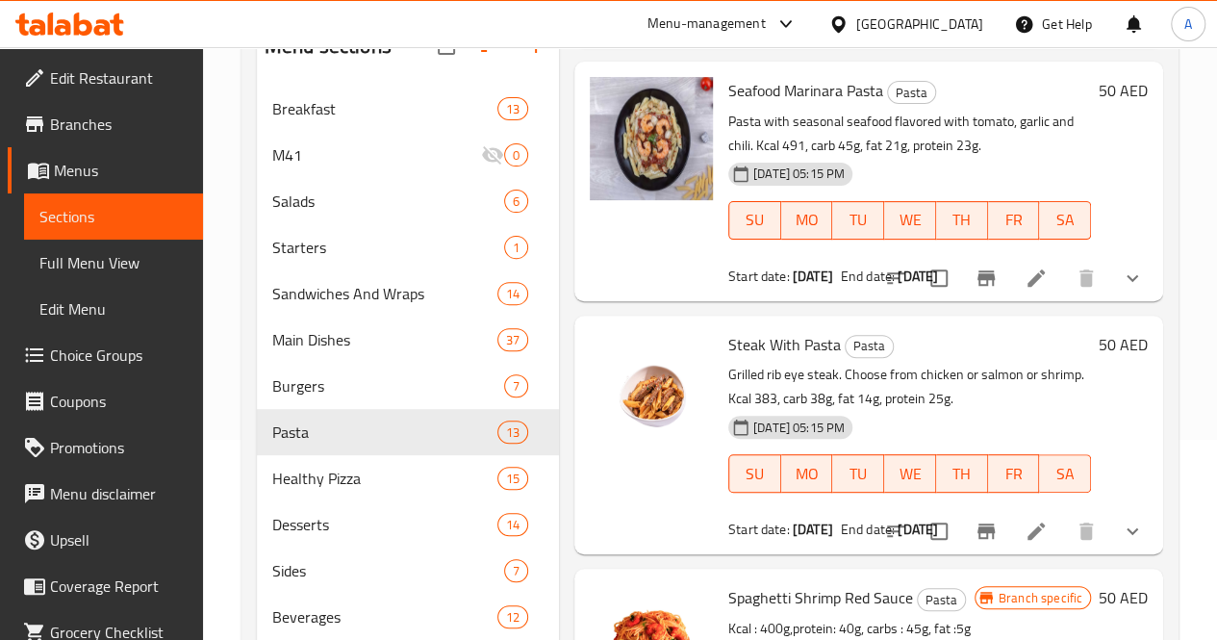
scroll to position [2352, 0]
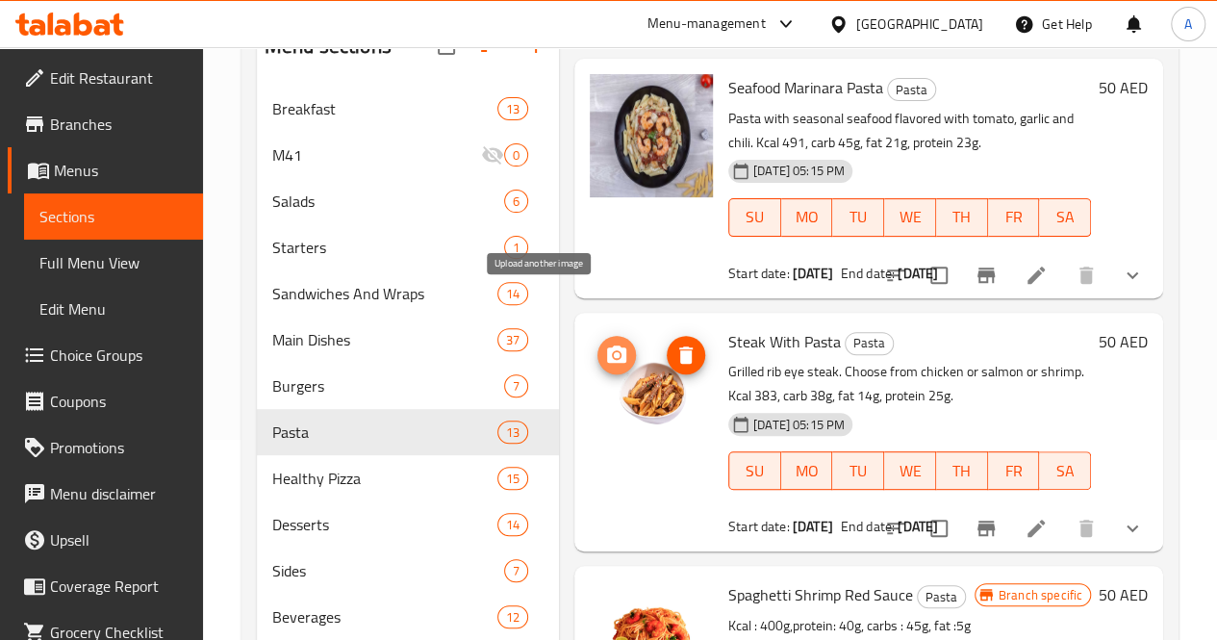
click at [605, 343] on icon "upload picture" at bounding box center [616, 354] width 23 height 23
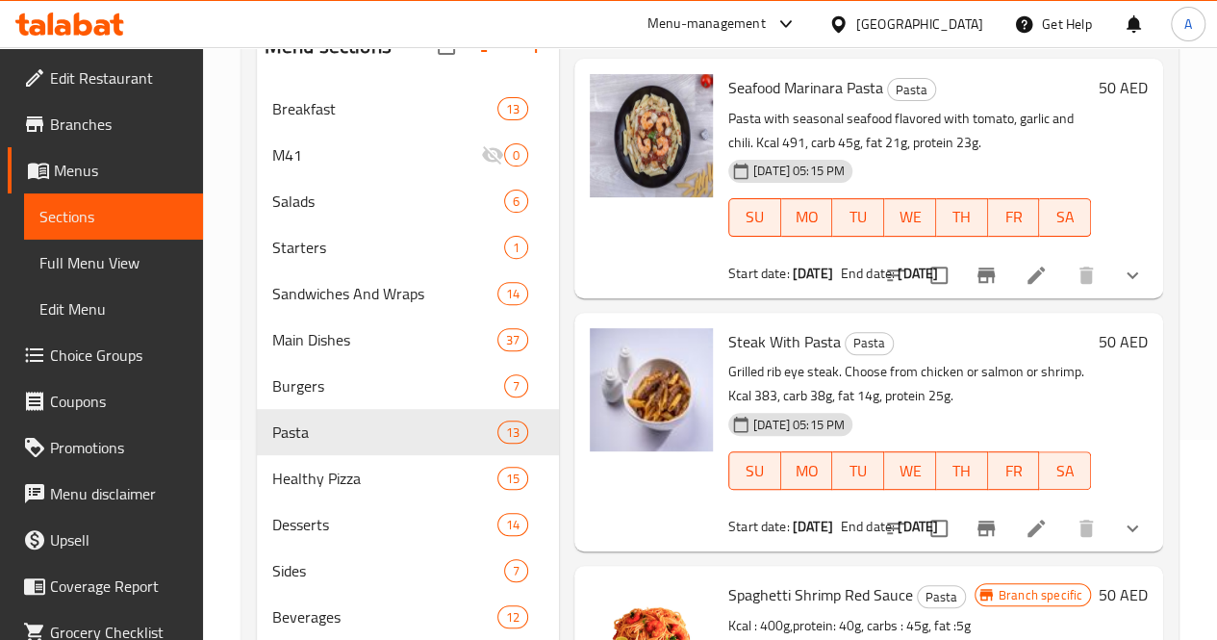
click at [1189, 278] on div "Home / Restaurants management / Menus / Sections Full Fuel Healthy Snacks Open …" at bounding box center [710, 278] width 1014 height 862
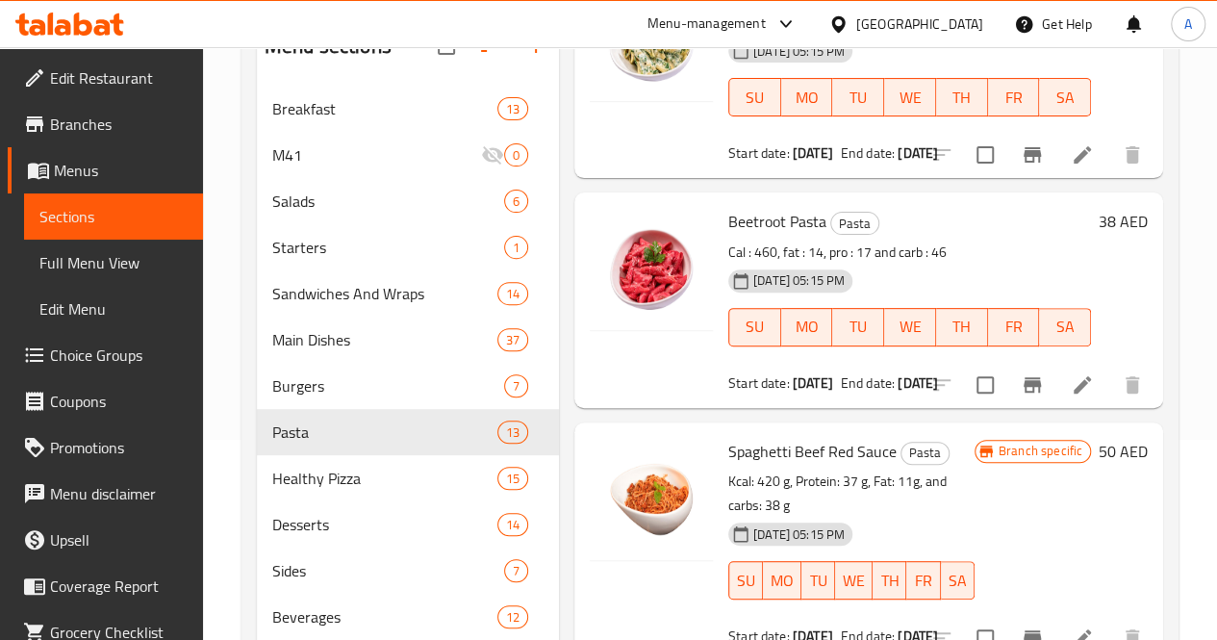
scroll to position [1730, 0]
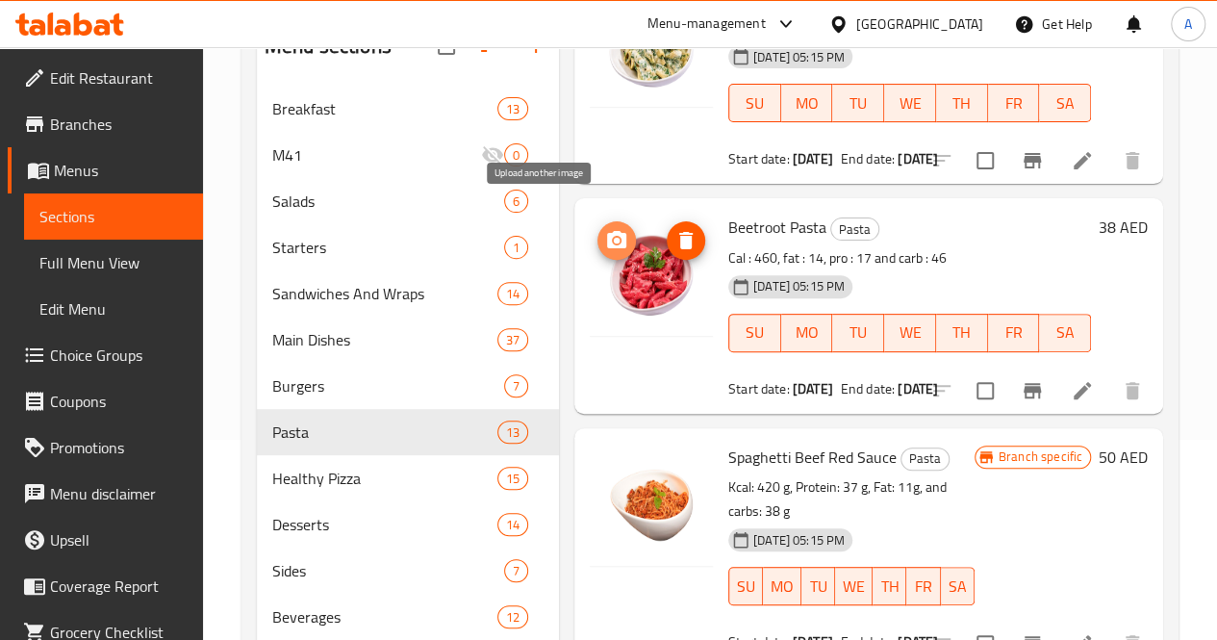
click at [607, 231] on icon "upload picture" at bounding box center [616, 239] width 19 height 17
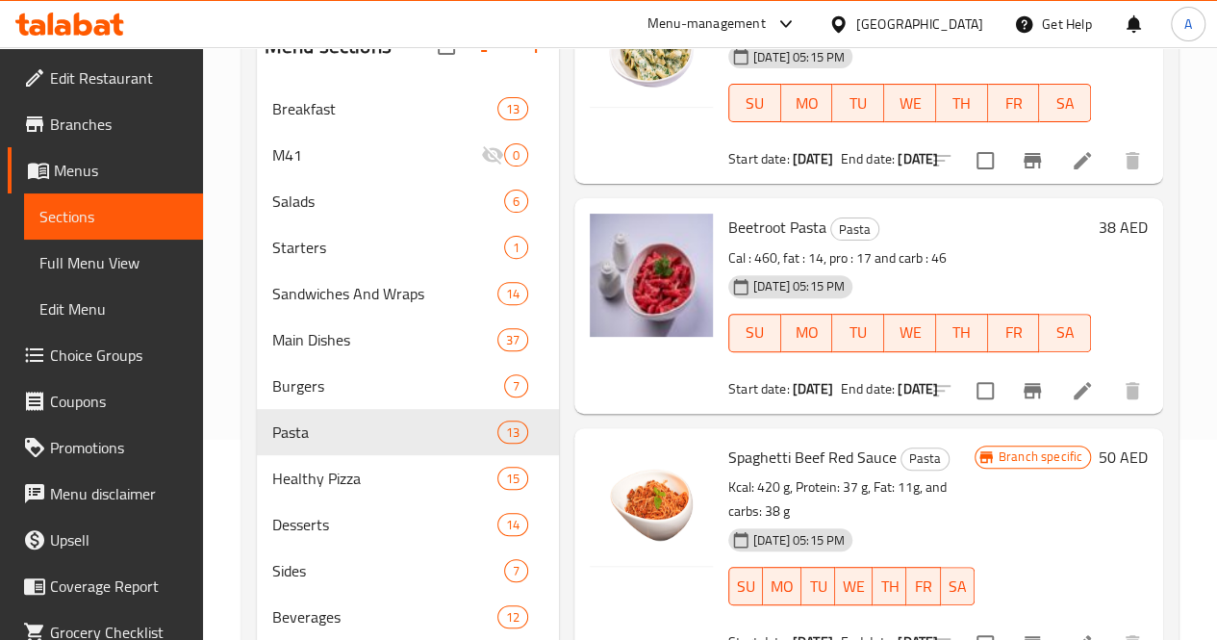
click at [1191, 332] on div "Home / Restaurants management / Menus / Sections Full Fuel Healthy Snacks Open …" at bounding box center [710, 278] width 1014 height 862
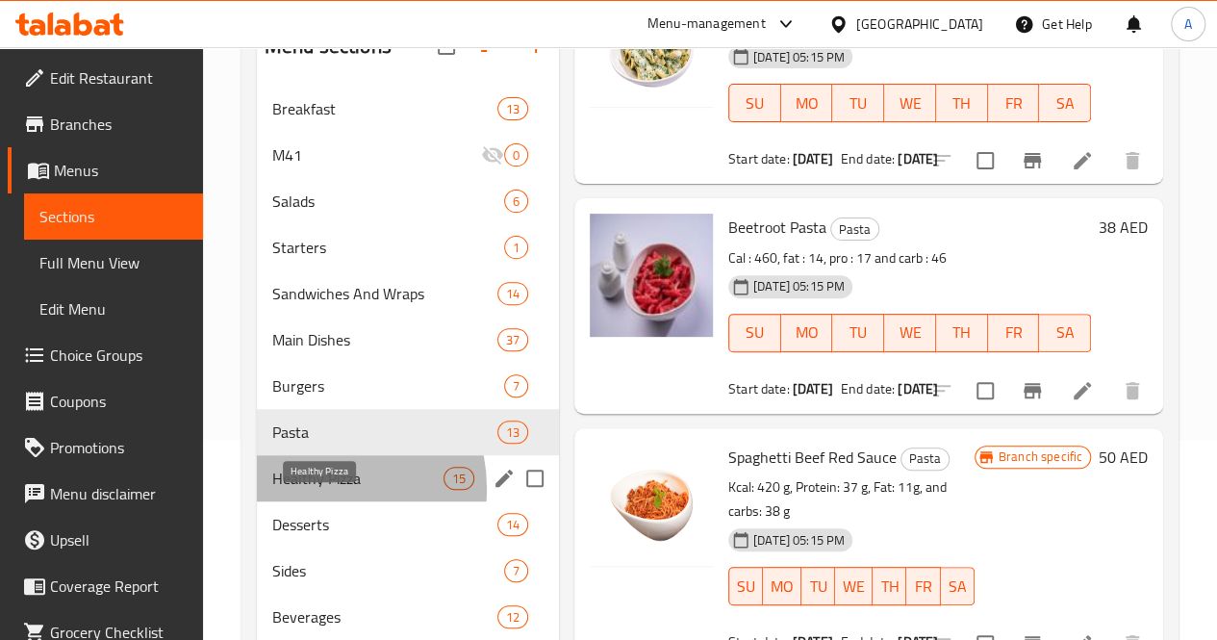
click at [313, 490] on span "Healthy Pizza" at bounding box center [357, 477] width 171 height 23
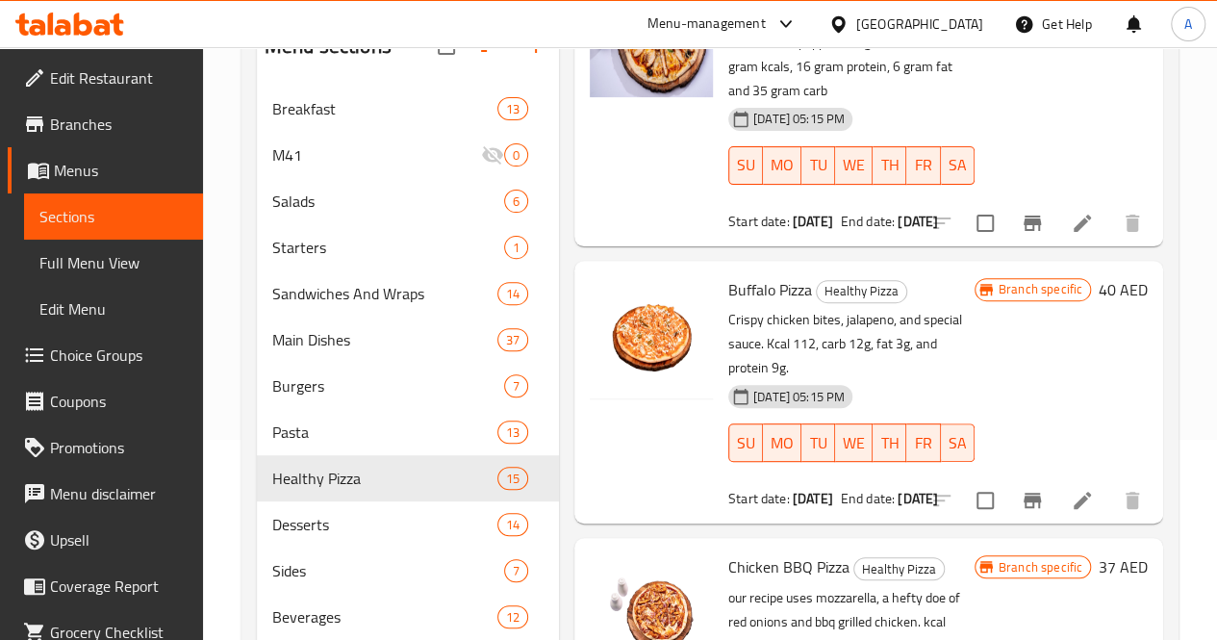
scroll to position [926, 0]
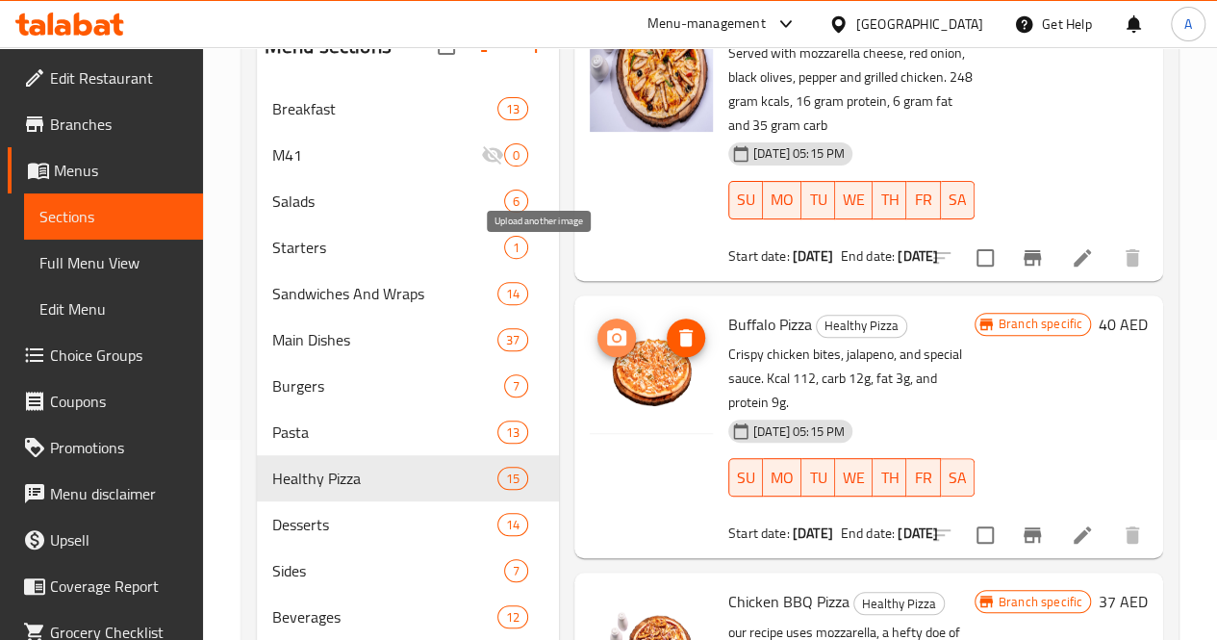
click at [614, 334] on circle "upload picture" at bounding box center [617, 337] width 6 height 6
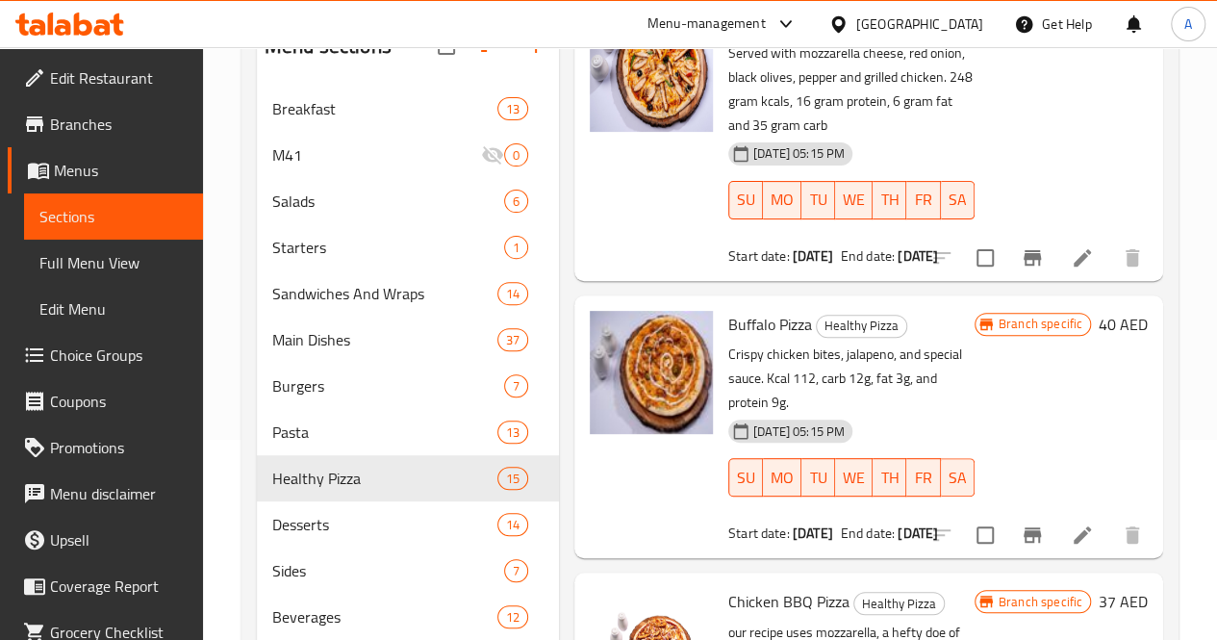
click at [1209, 364] on div "Home / Restaurants management / Menus / Sections Full Fuel Healthy Snacks Open …" at bounding box center [710, 278] width 1014 height 862
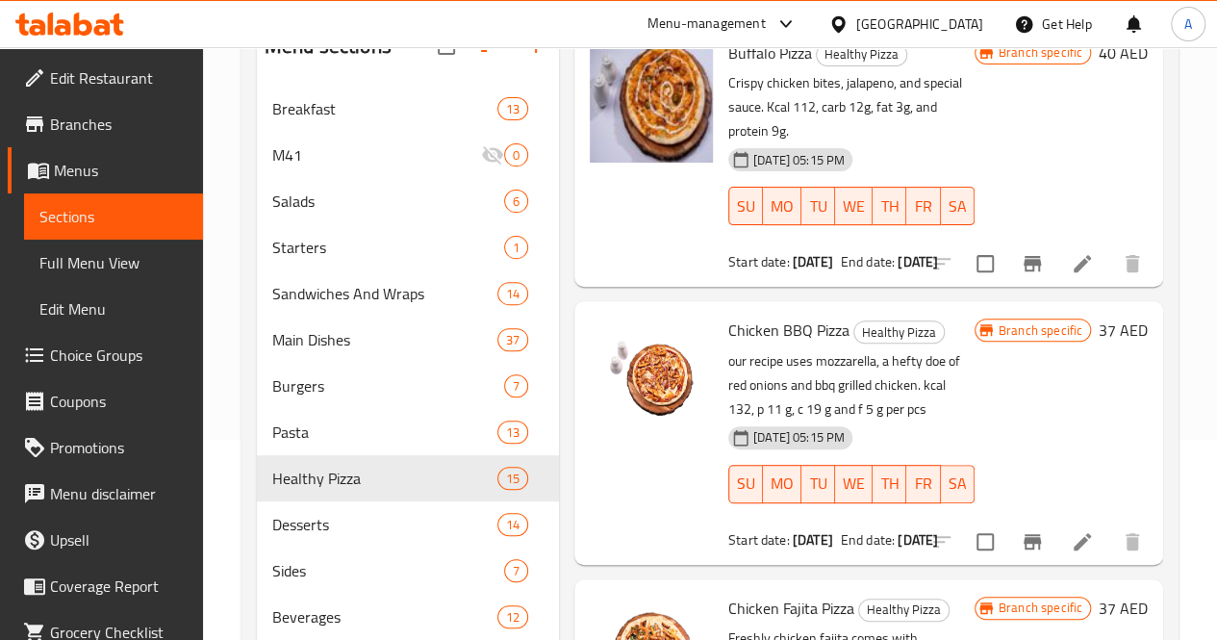
scroll to position [1198, 0]
click at [1198, 412] on div "Home / Restaurants management / Menus / Sections Full Fuel Healthy Snacks Open …" at bounding box center [710, 278] width 1014 height 862
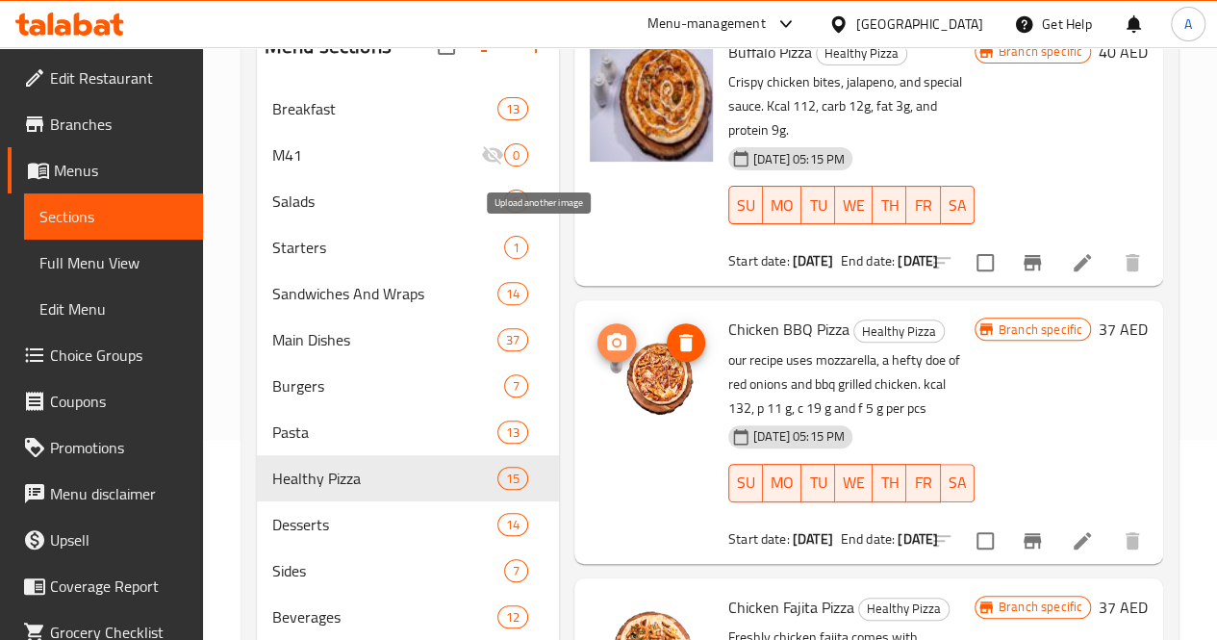
click at [607, 333] on icon "upload picture" at bounding box center [616, 341] width 19 height 17
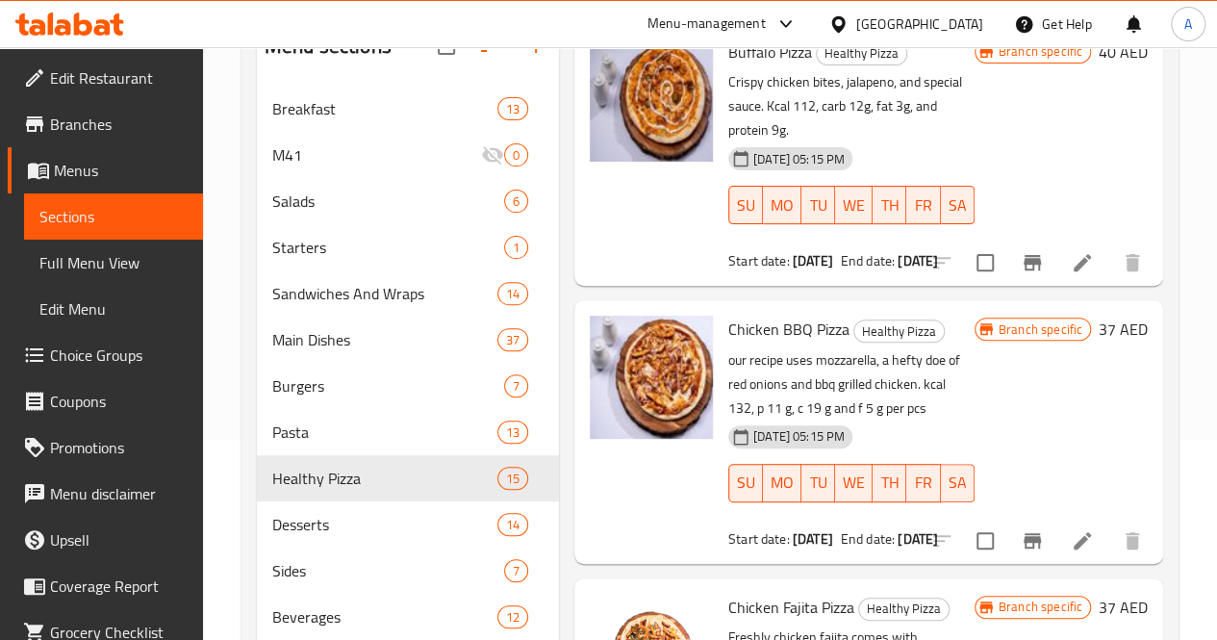
click at [1198, 388] on div "Home / Restaurants management / Menus / Sections Full Fuel Healthy Snacks Open …" at bounding box center [710, 278] width 1014 height 862
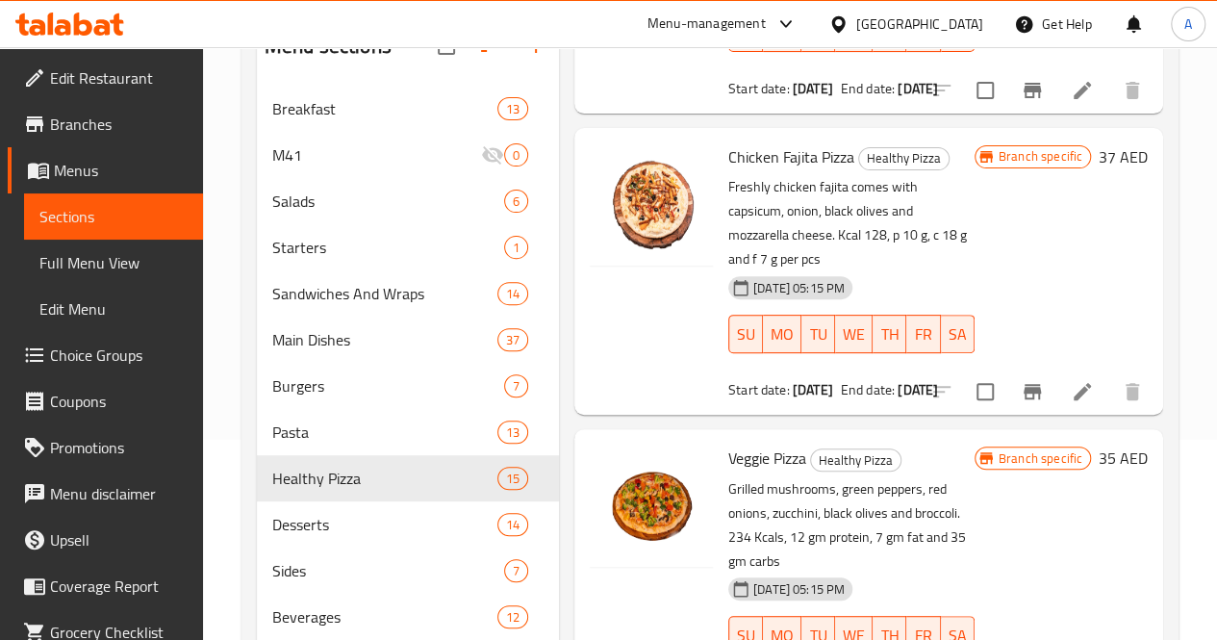
scroll to position [1696, 0]
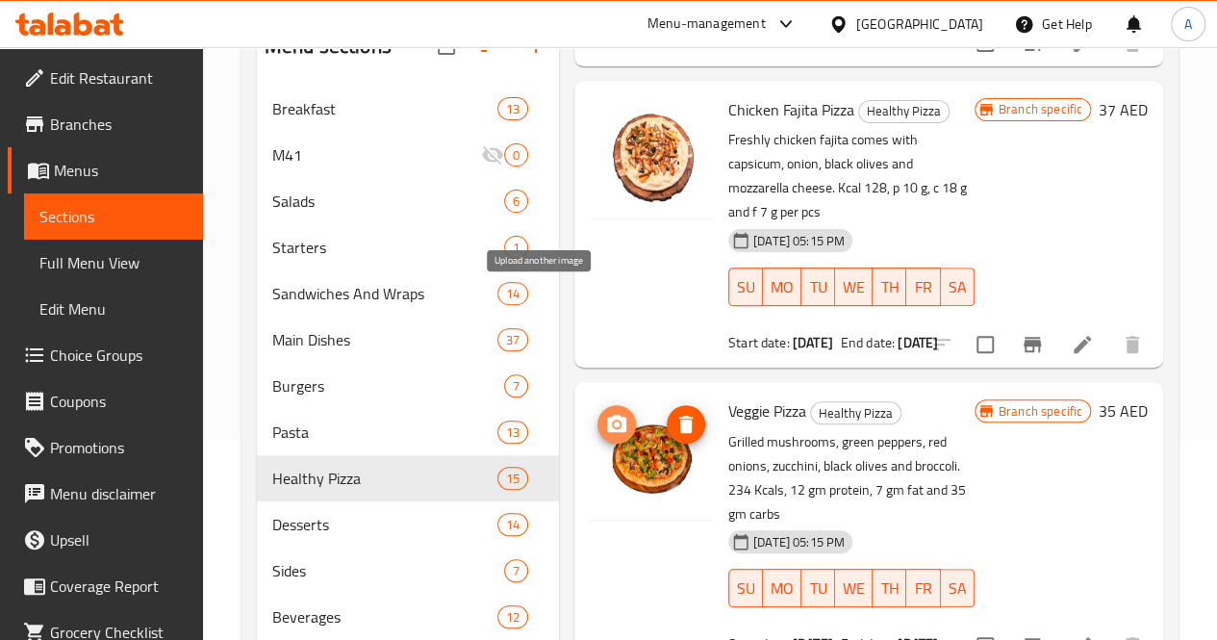
click at [607, 415] on icon "upload picture" at bounding box center [616, 423] width 19 height 17
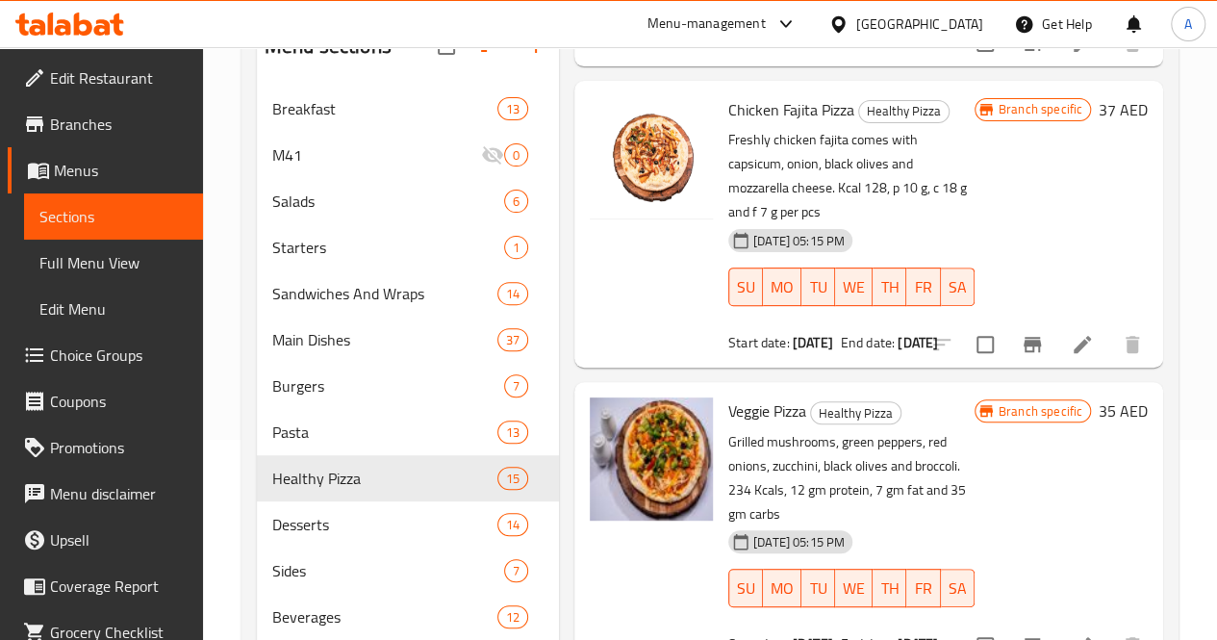
click at [1194, 297] on div "Home / Restaurants management / Menus / Sections Full Fuel Healthy Snacks Open …" at bounding box center [710, 278] width 1014 height 862
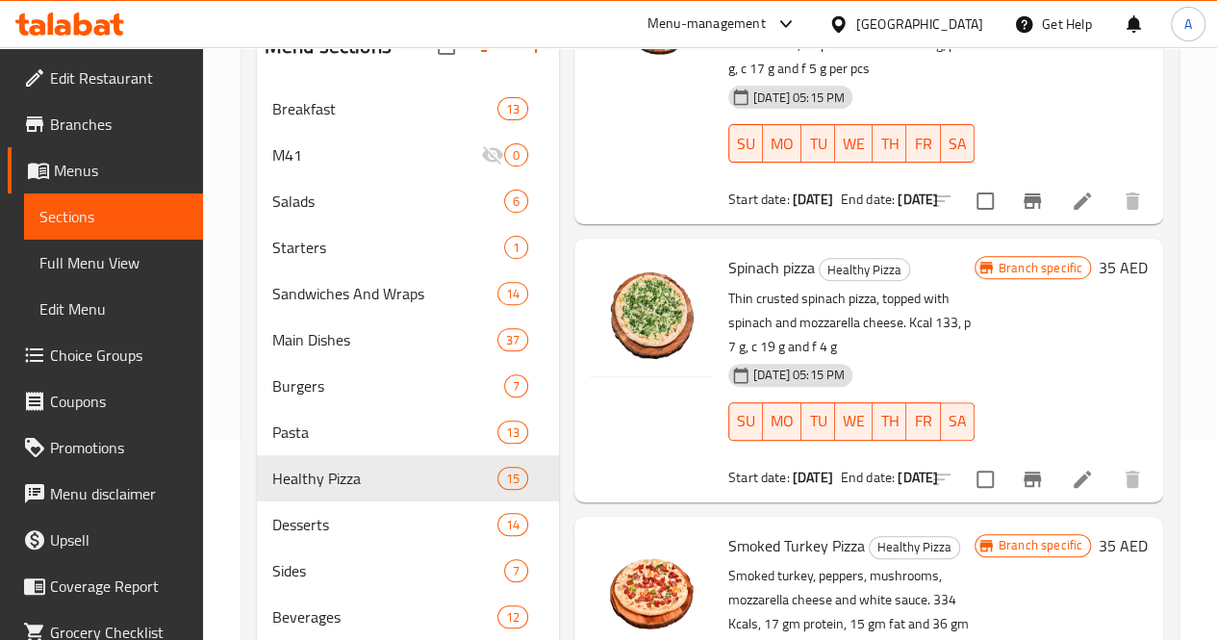
scroll to position [2712, 0]
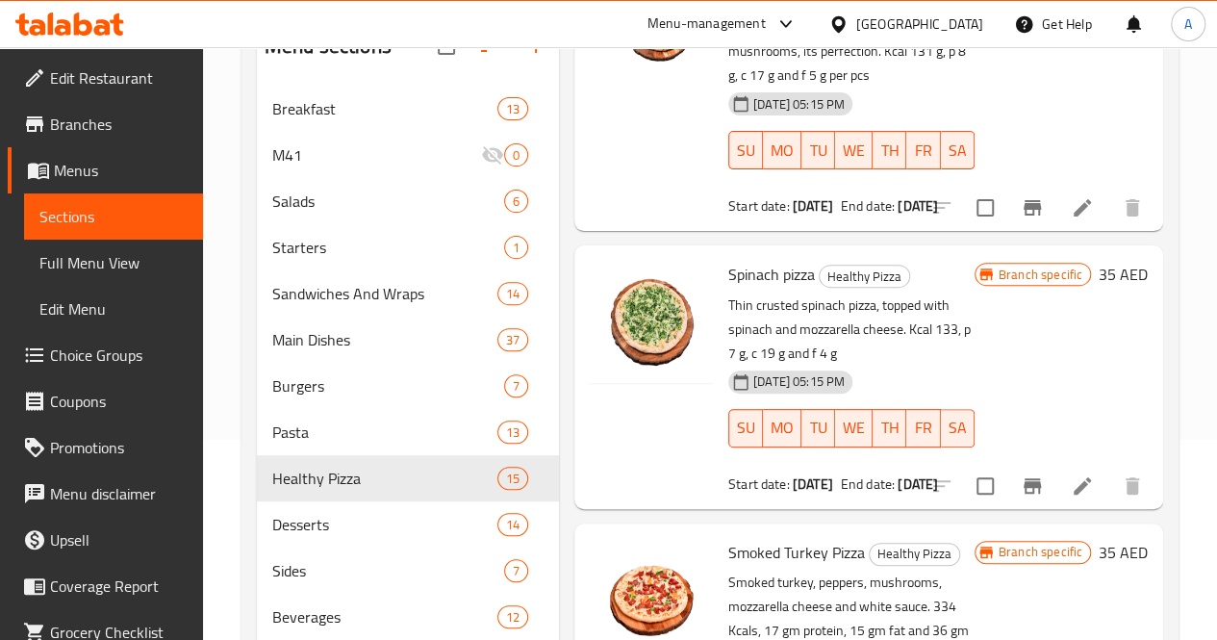
click at [1190, 378] on div "Home / Restaurants management / Menus / Sections Full Fuel Healthy Snacks Open …" at bounding box center [710, 278] width 1014 height 862
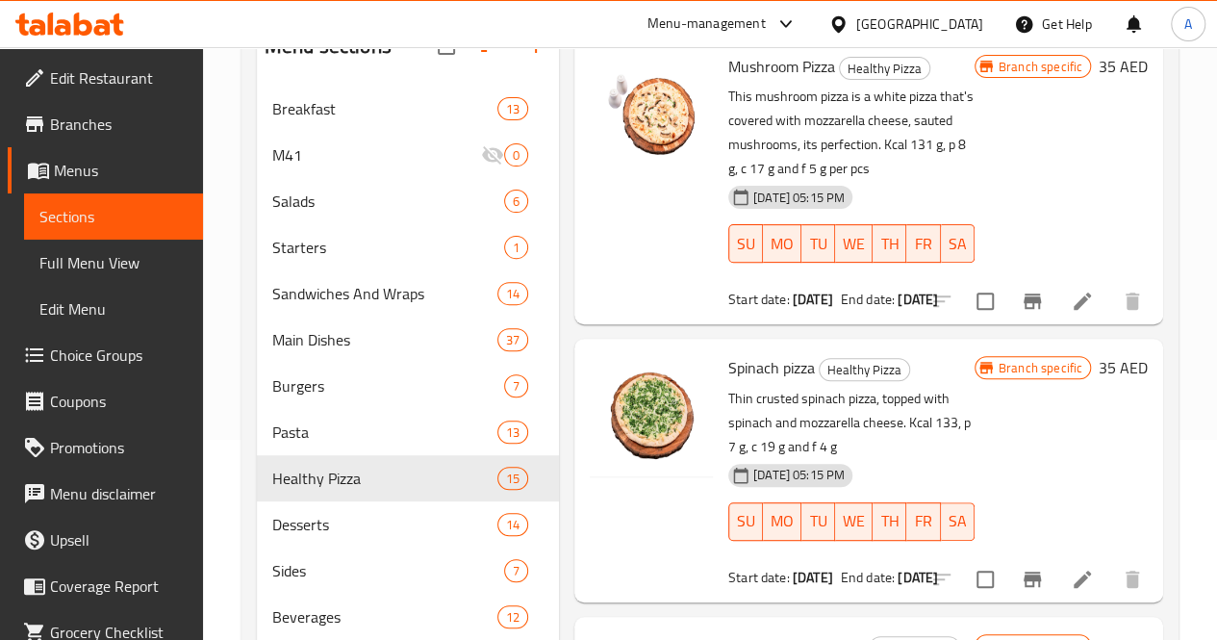
scroll to position [2618, 0]
click at [607, 372] on icon "upload picture" at bounding box center [616, 380] width 19 height 17
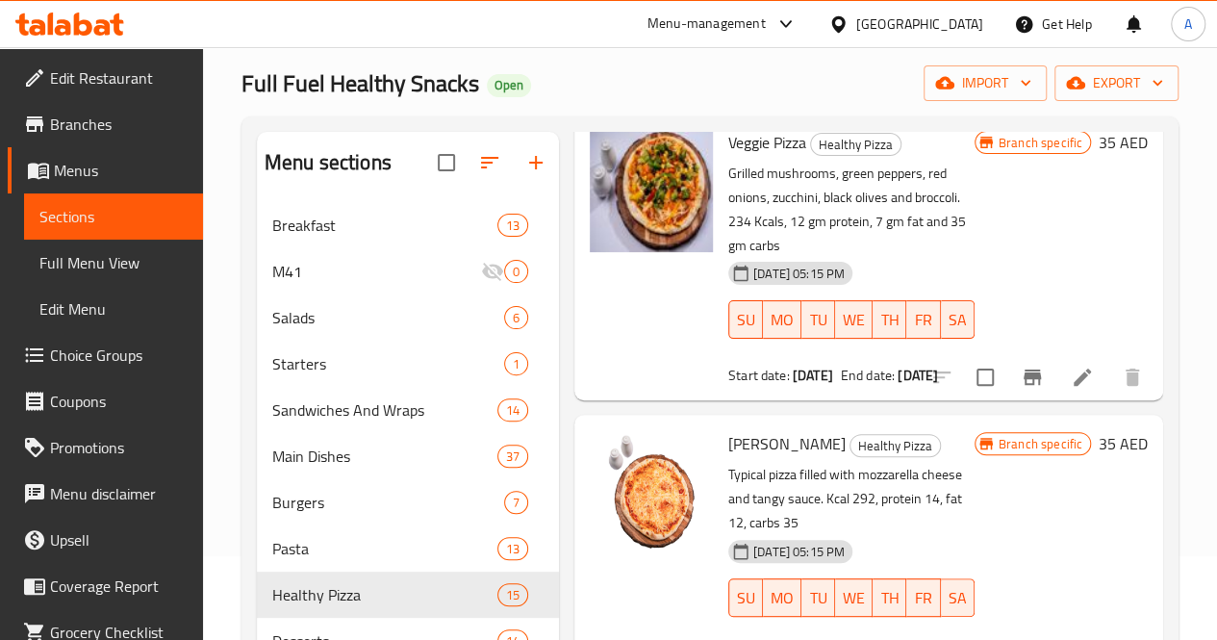
scroll to position [2087, 0]
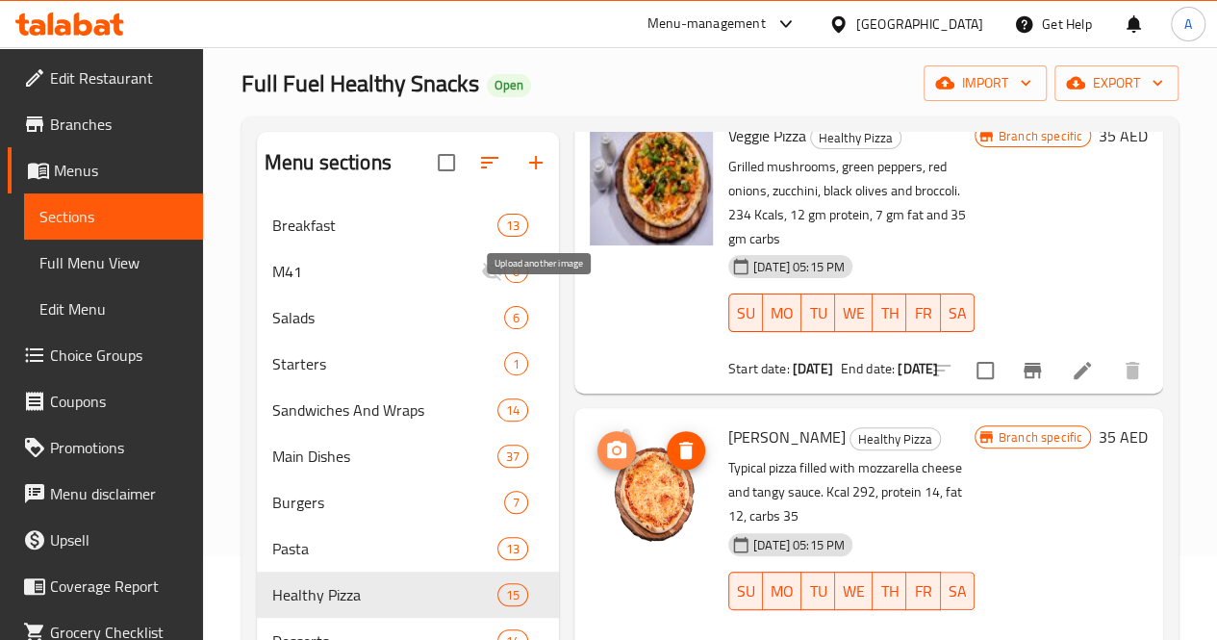
click at [607, 440] on icon "upload picture" at bounding box center [616, 448] width 19 height 17
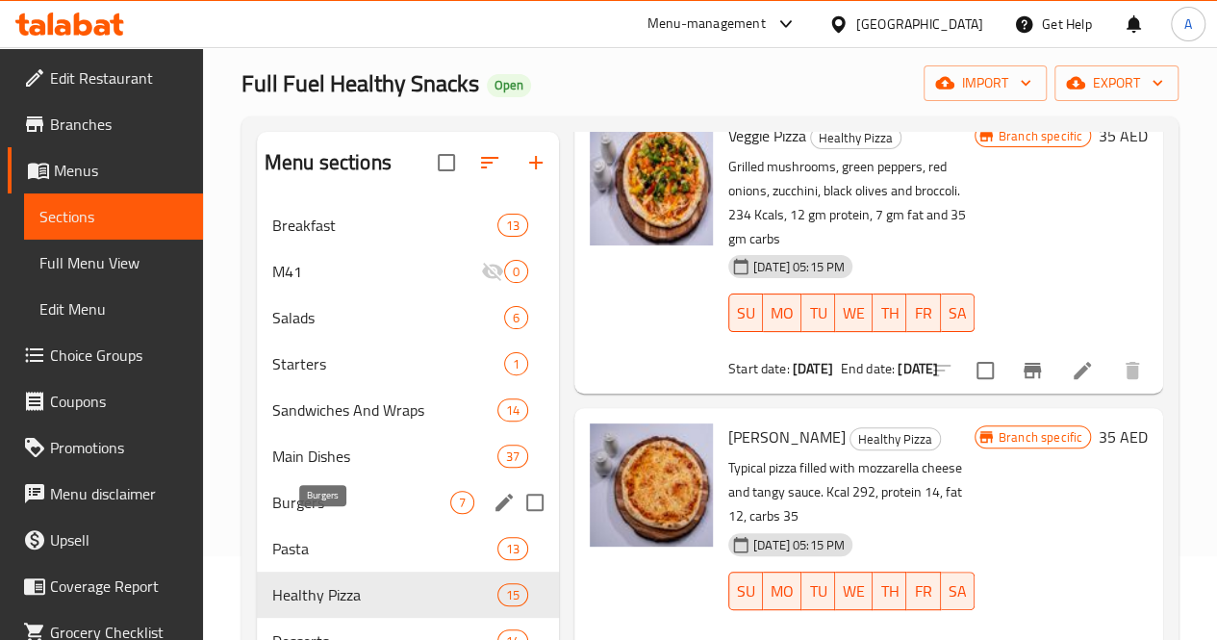
scroll to position [289, 0]
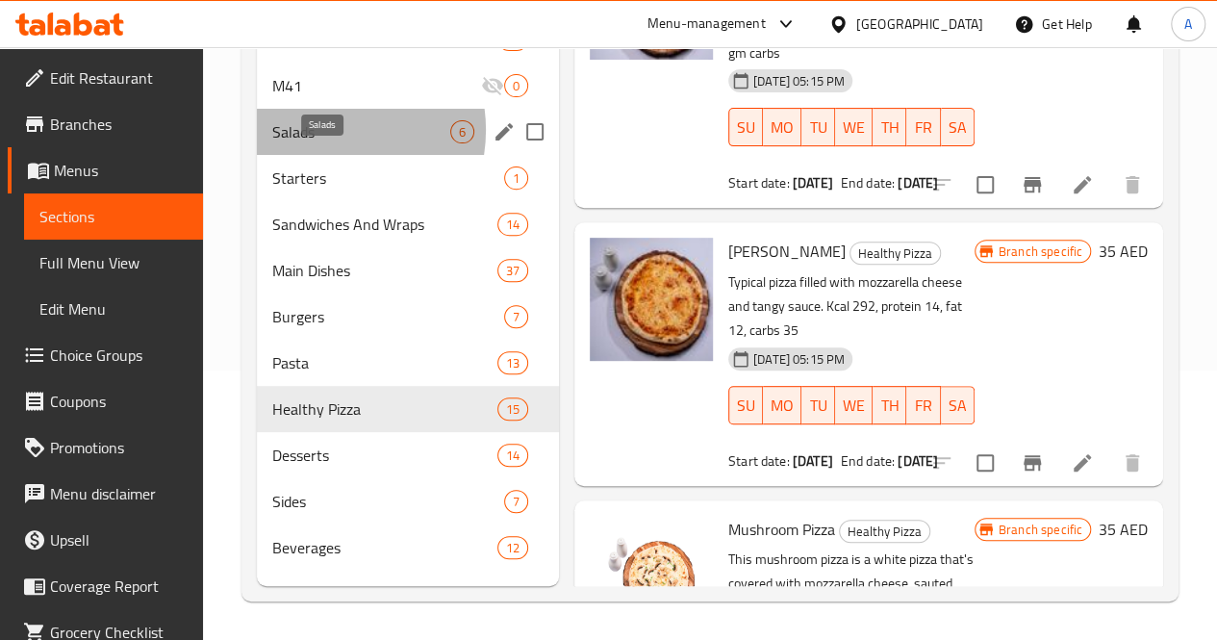
click at [323, 138] on span "Salads" at bounding box center [361, 131] width 178 height 23
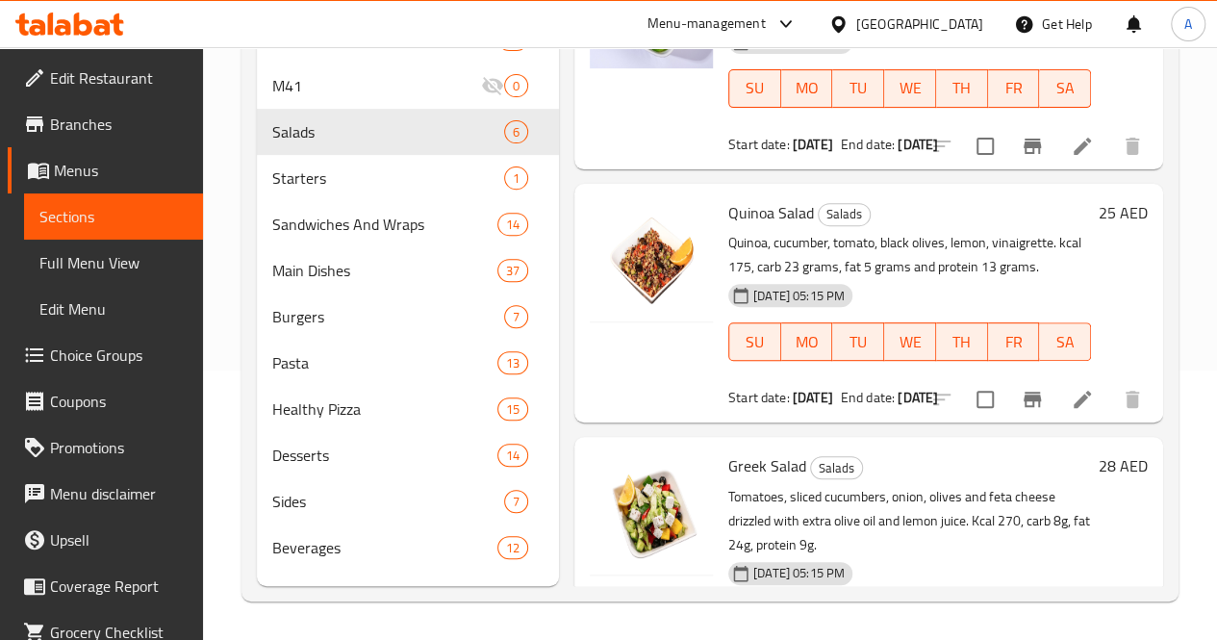
scroll to position [303, 0]
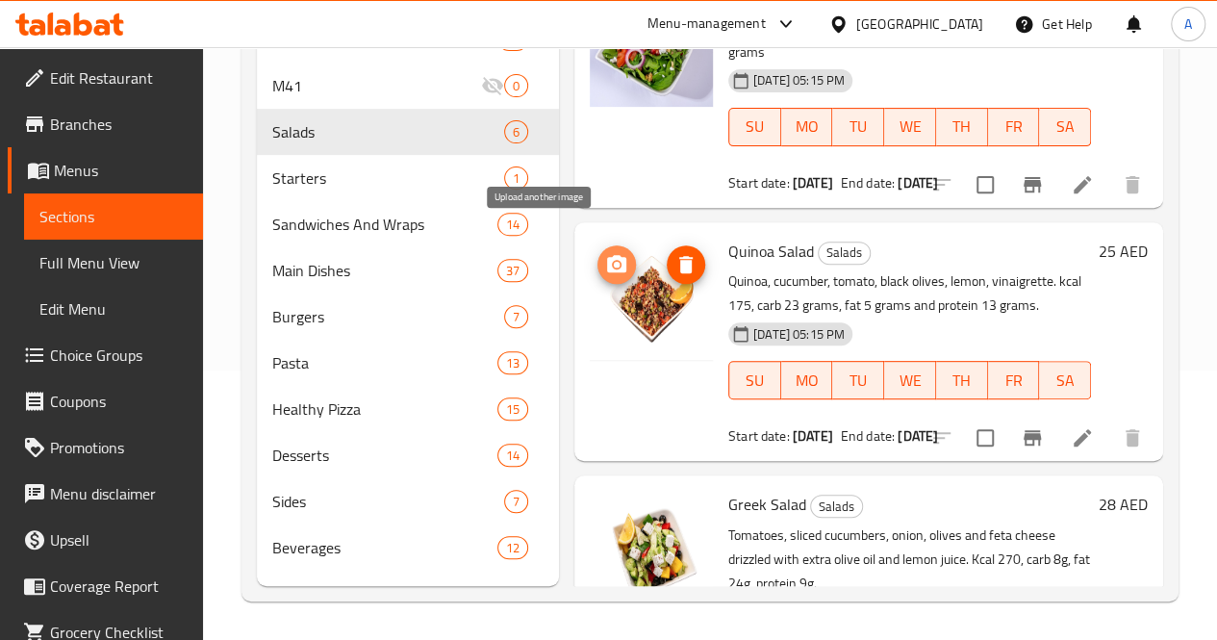
click at [605, 253] on icon "upload picture" at bounding box center [616, 264] width 23 height 23
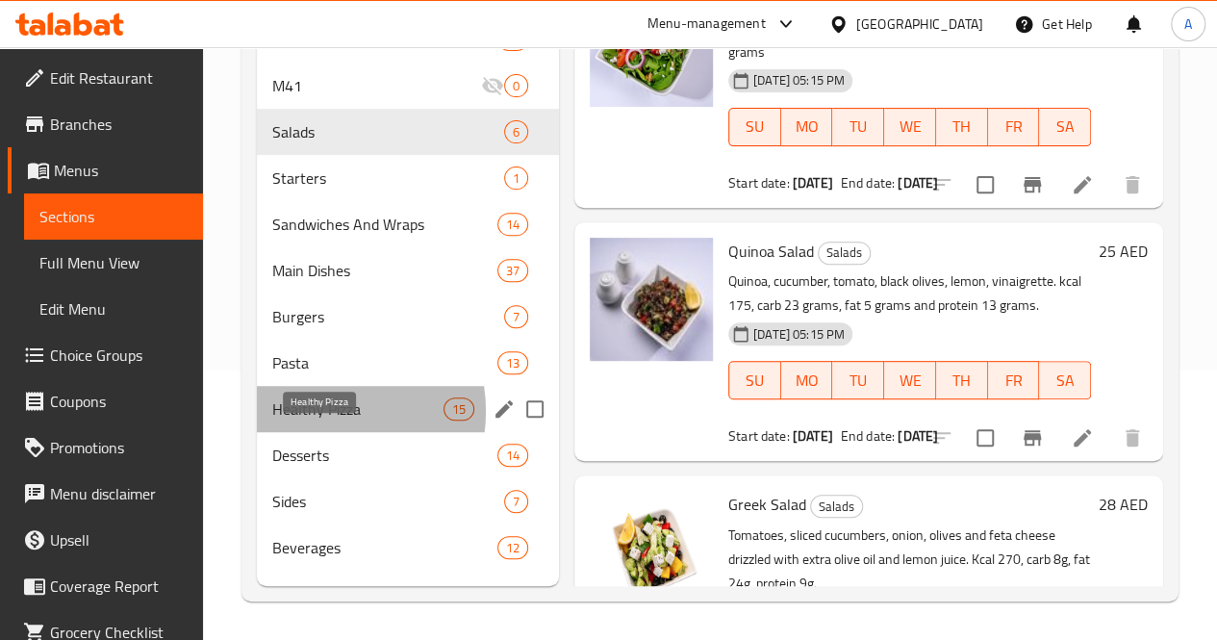
click at [321, 419] on span "Healthy Pizza" at bounding box center [357, 408] width 171 height 23
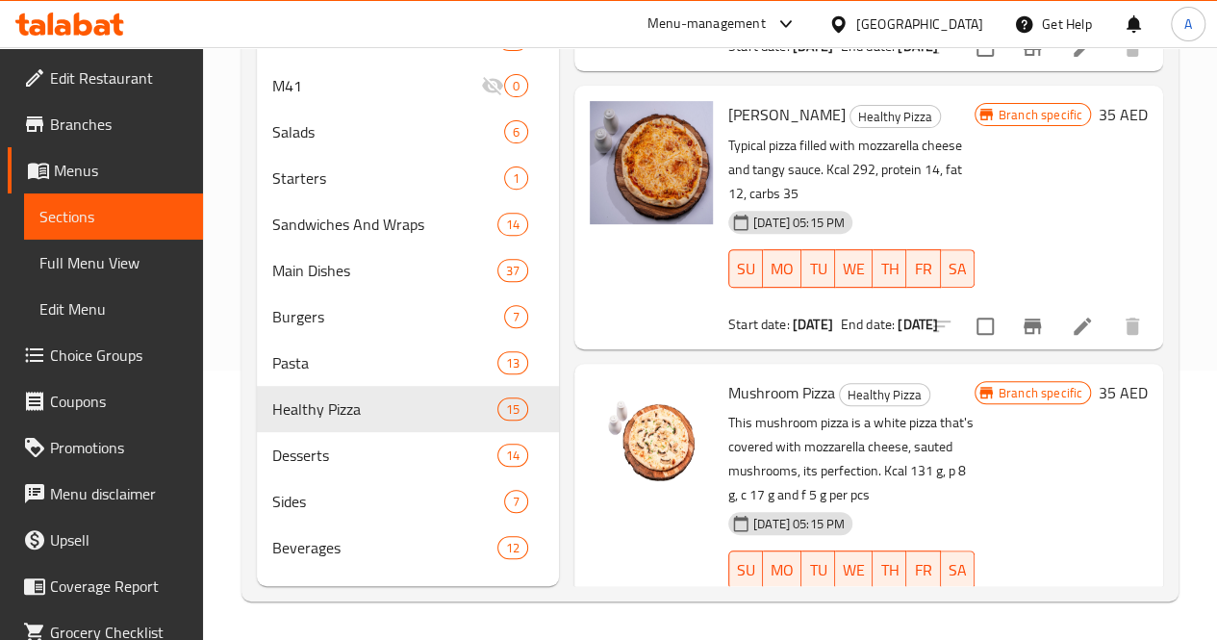
scroll to position [2222, 0]
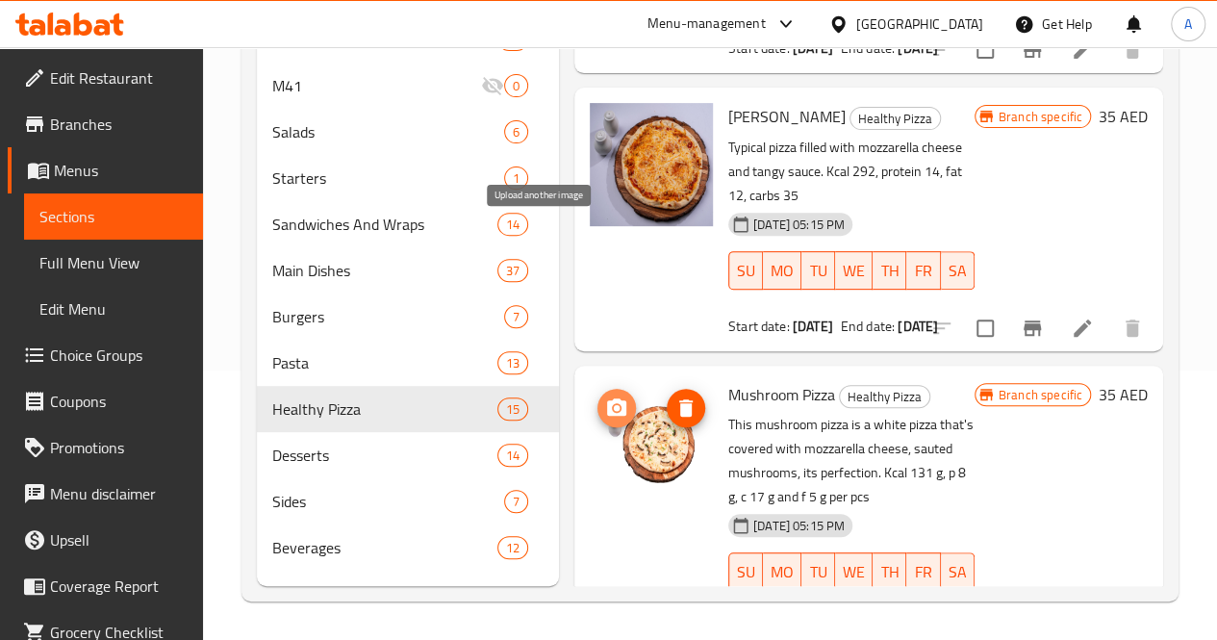
click at [607, 398] on icon "upload picture" at bounding box center [616, 406] width 19 height 17
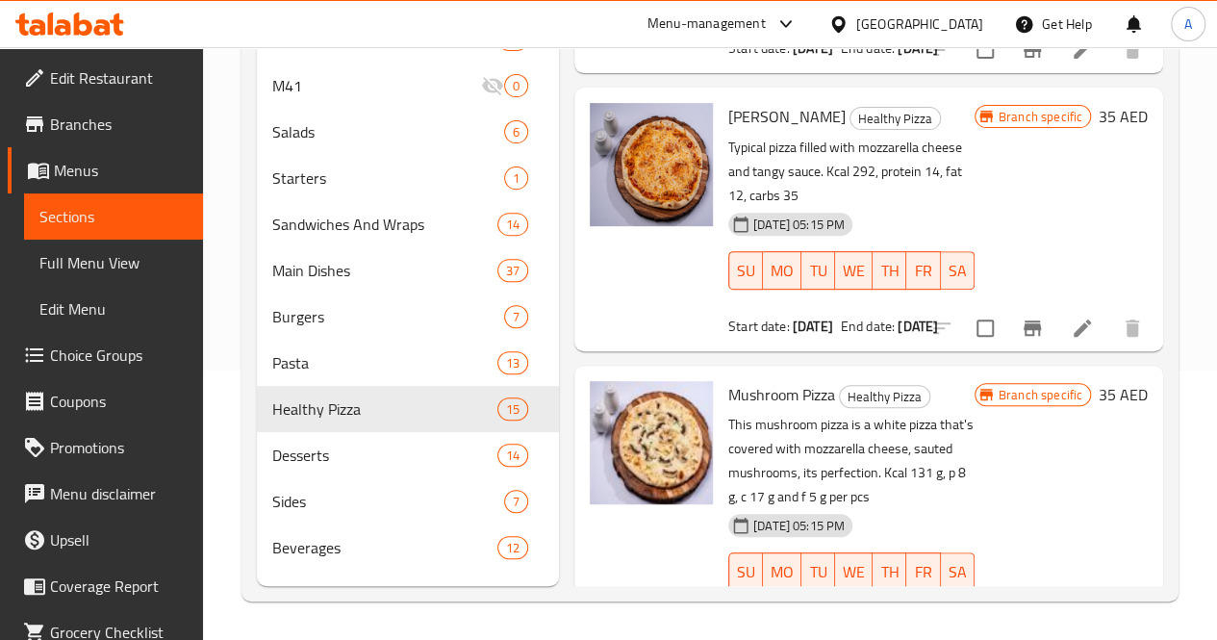
click at [1197, 261] on div "Home / Restaurants management / Menus / Sections Full Fuel Healthy Snacks Open …" at bounding box center [710, 209] width 1014 height 862
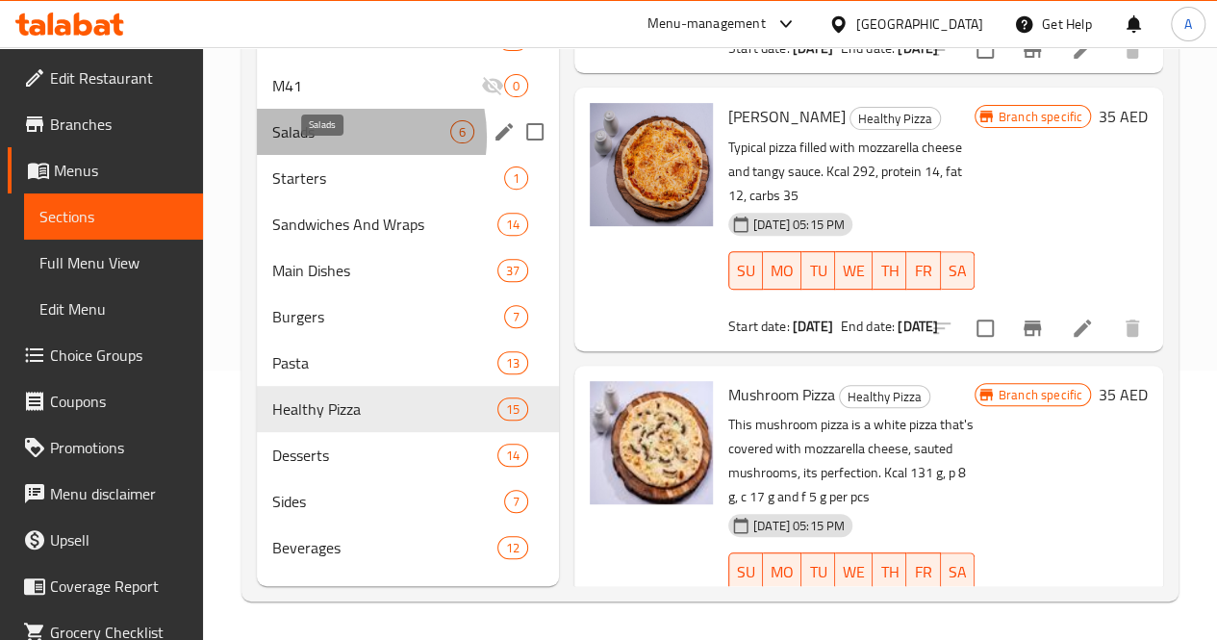
click at [333, 143] on span "Salads" at bounding box center [361, 131] width 178 height 23
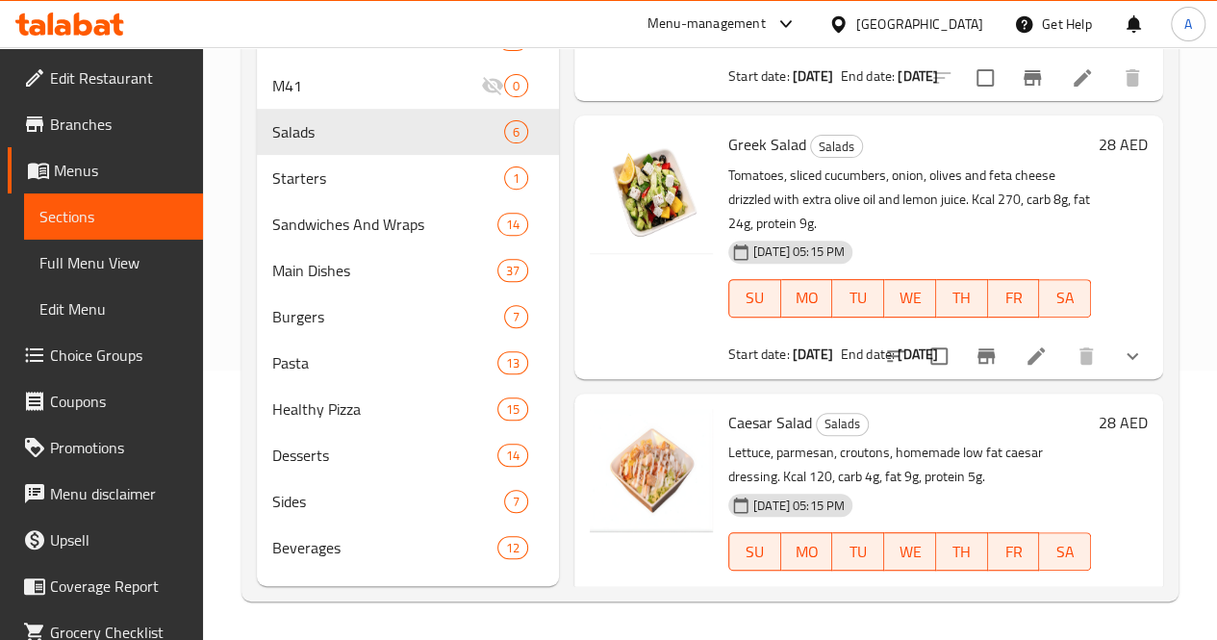
scroll to position [661, 0]
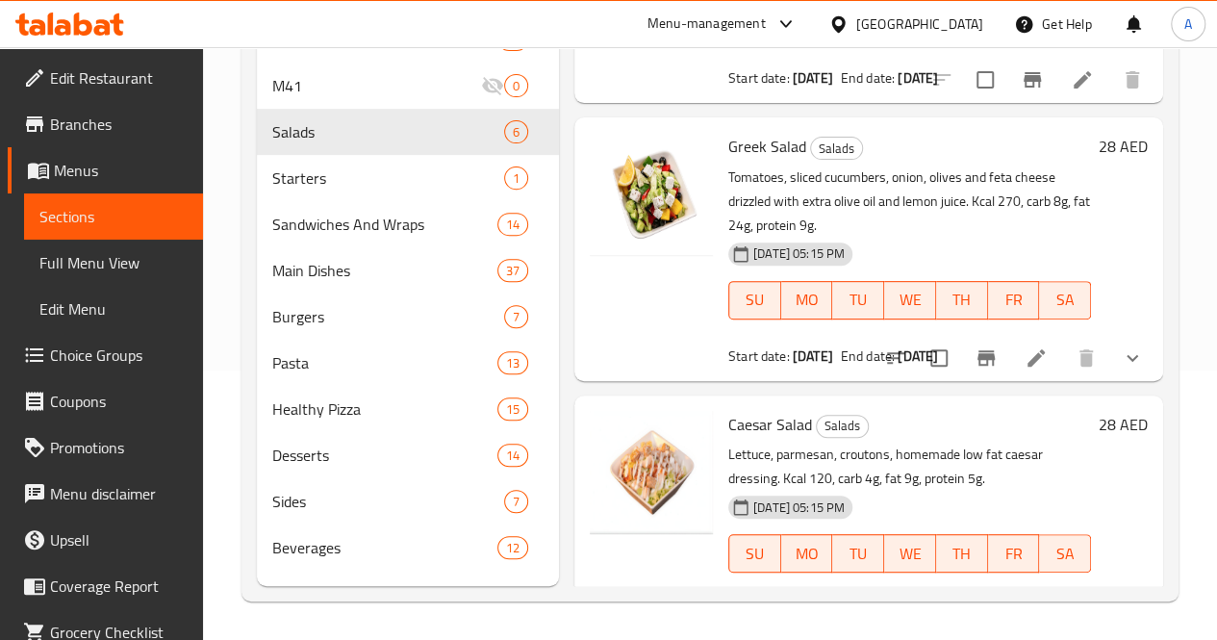
click at [1194, 287] on div "Home / Restaurants management / Menus / Sections Full Fuel Healthy Snacks Open …" at bounding box center [710, 209] width 1014 height 862
click at [607, 150] on icon "upload picture" at bounding box center [616, 158] width 19 height 17
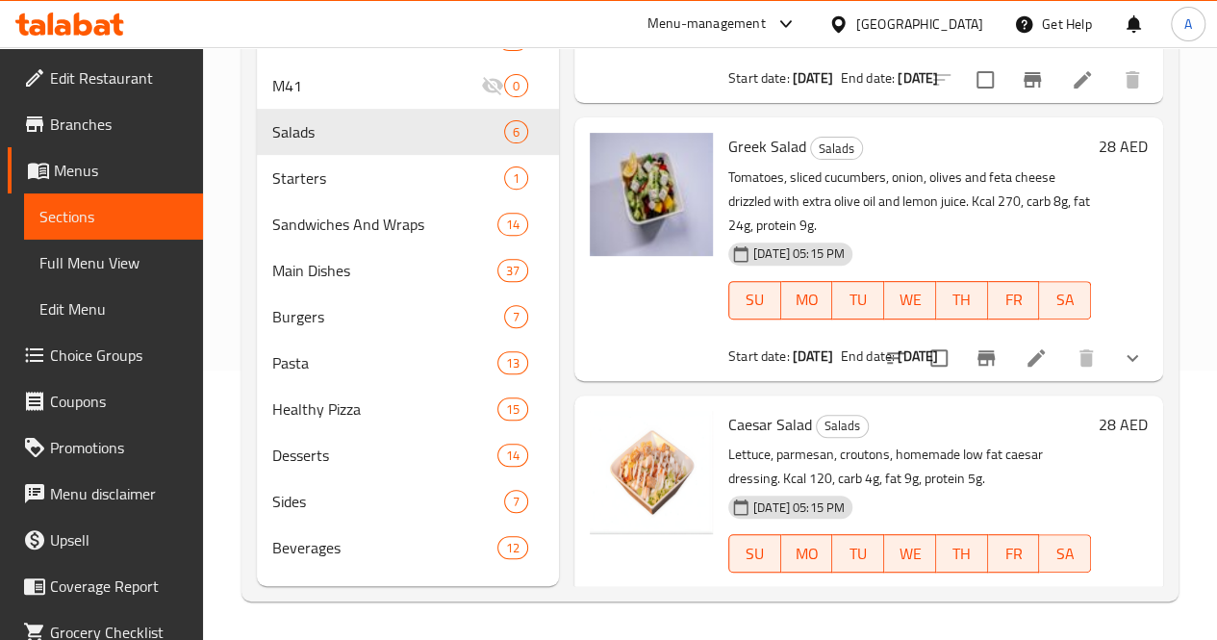
click at [1193, 253] on div "Home / Restaurants management / Menus / Sections Full Fuel Healthy Snacks Open …" at bounding box center [710, 209] width 1014 height 862
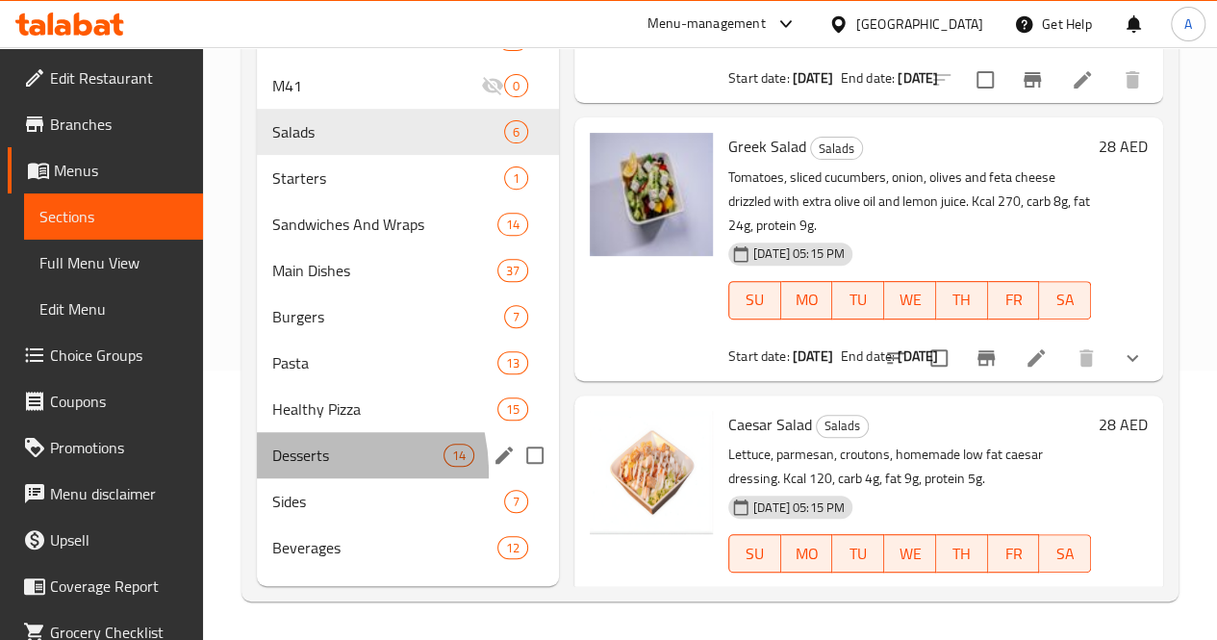
click at [288, 478] on div "Desserts 14" at bounding box center [408, 455] width 302 height 46
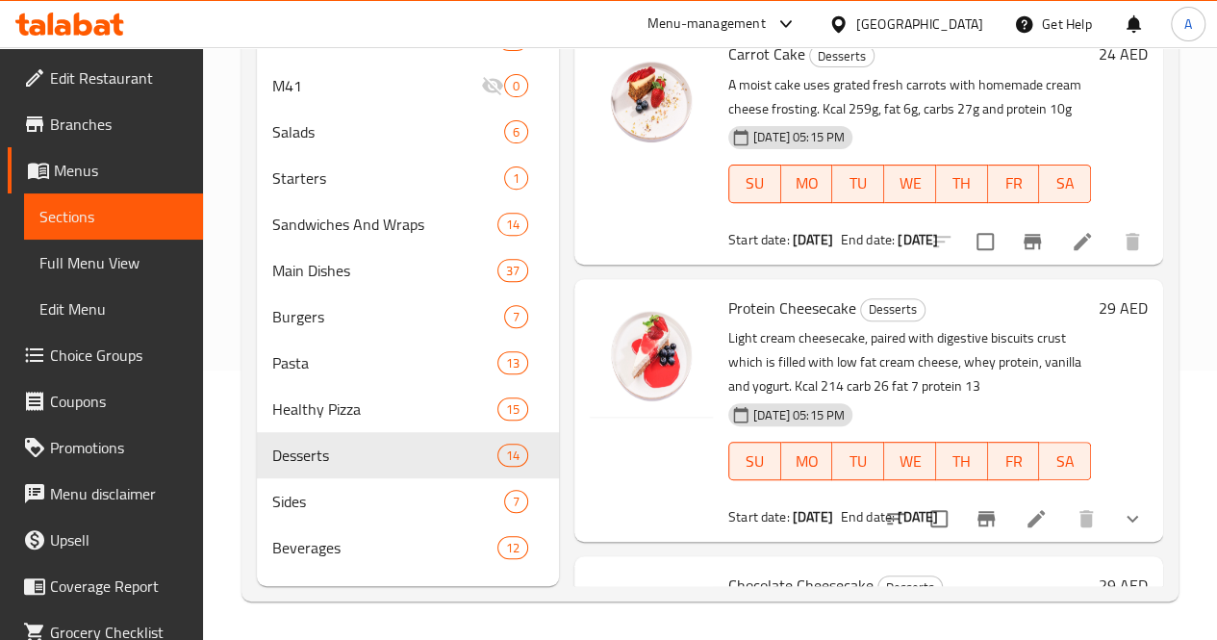
scroll to position [1795, 0]
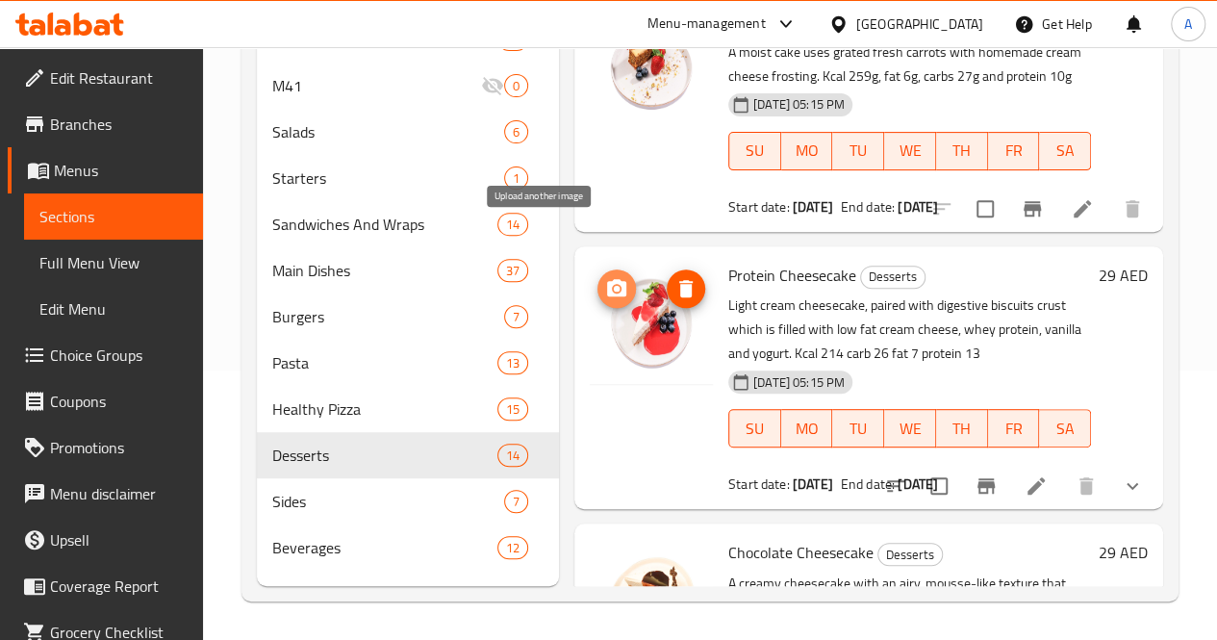
click at [607, 279] on icon "upload picture" at bounding box center [616, 287] width 19 height 17
